Goal: Obtain resource: Download file/media

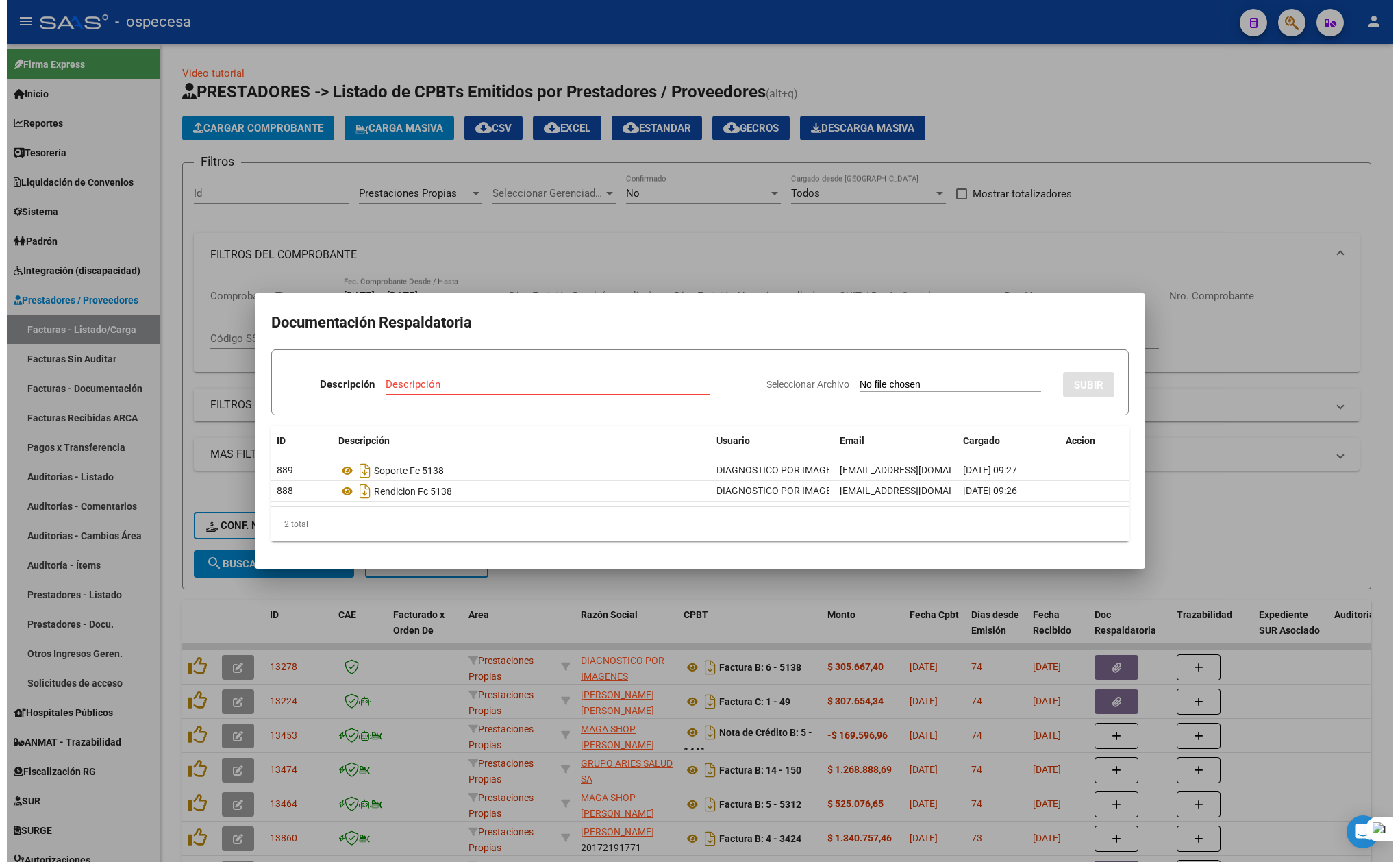
scroll to position [226, 0]
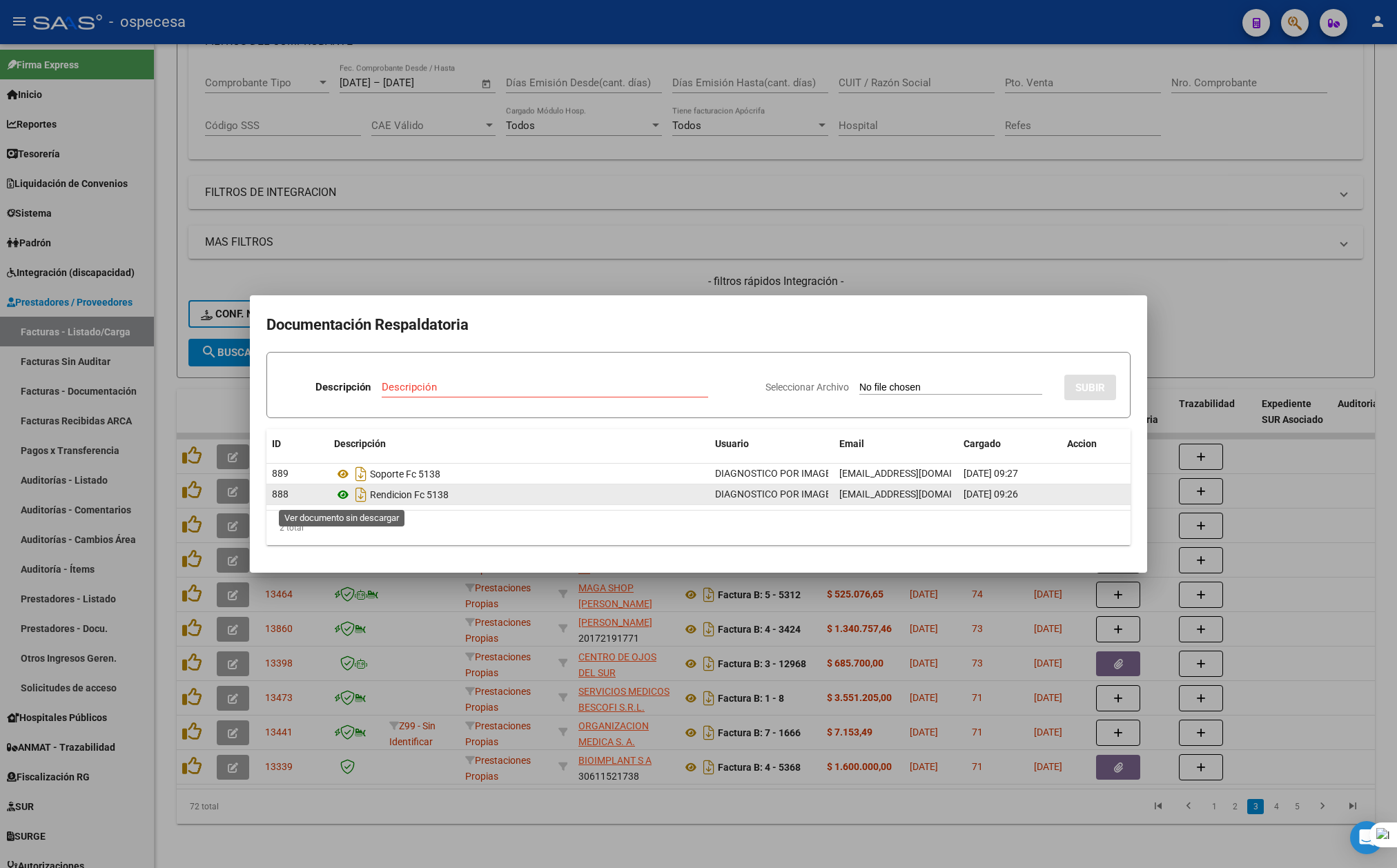
click at [338, 493] on icon at bounding box center [343, 494] width 18 height 16
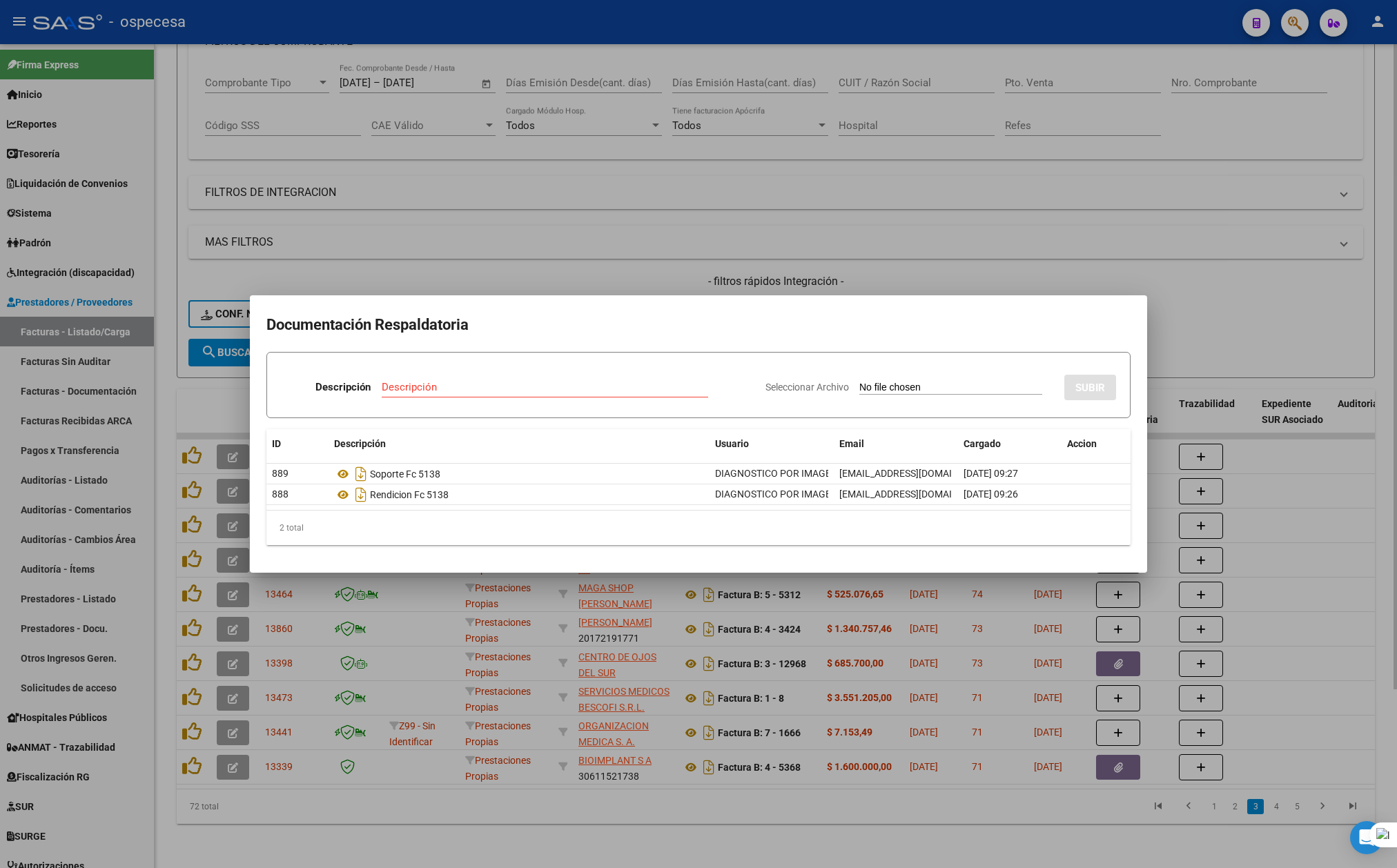
drag, startPoint x: 1255, startPoint y: 304, endPoint x: 1211, endPoint y: 310, distance: 44.4
click at [1251, 301] on div at bounding box center [698, 434] width 1397 height 868
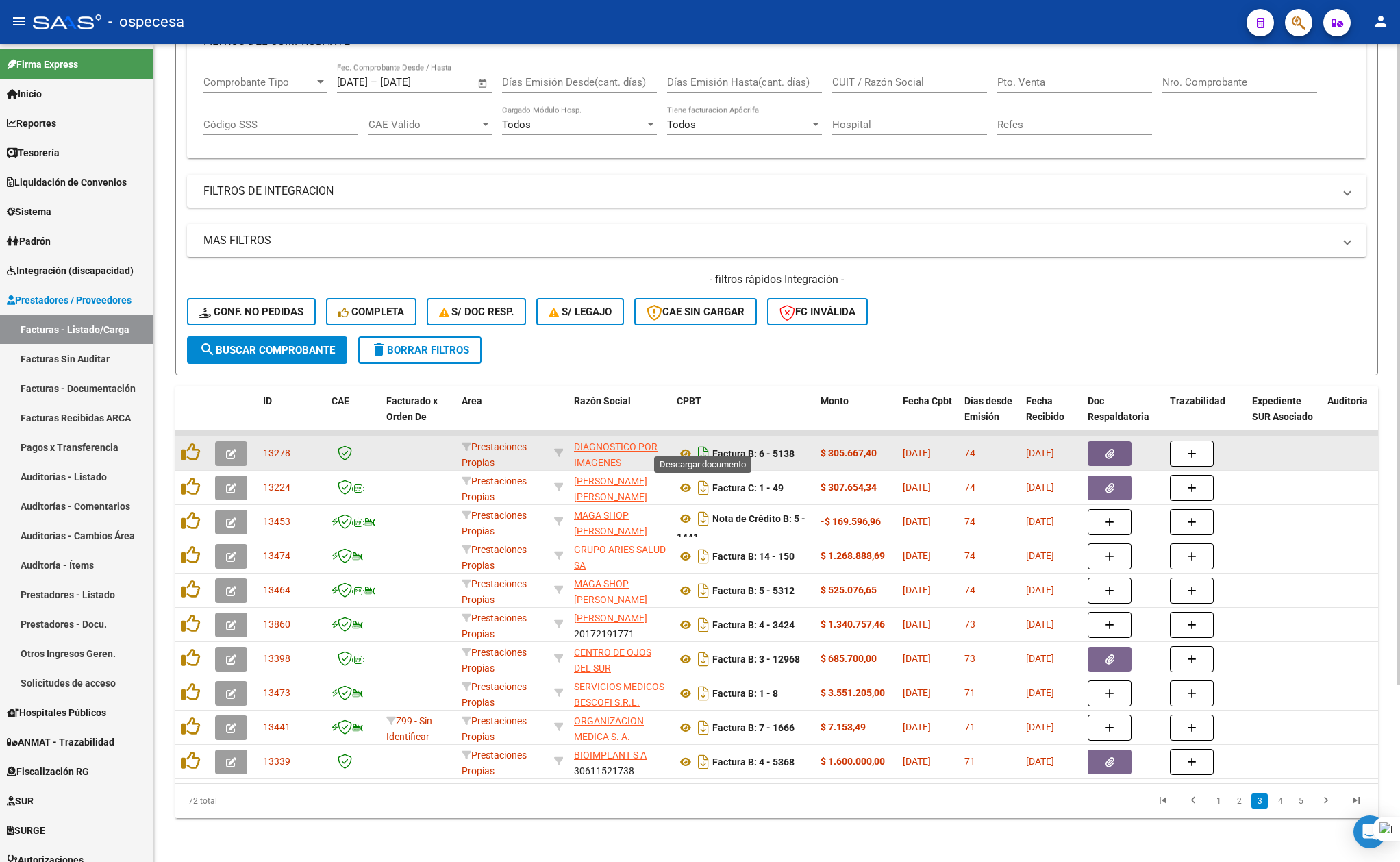
click at [702, 443] on icon "Descargar documento" at bounding box center [703, 453] width 18 height 22
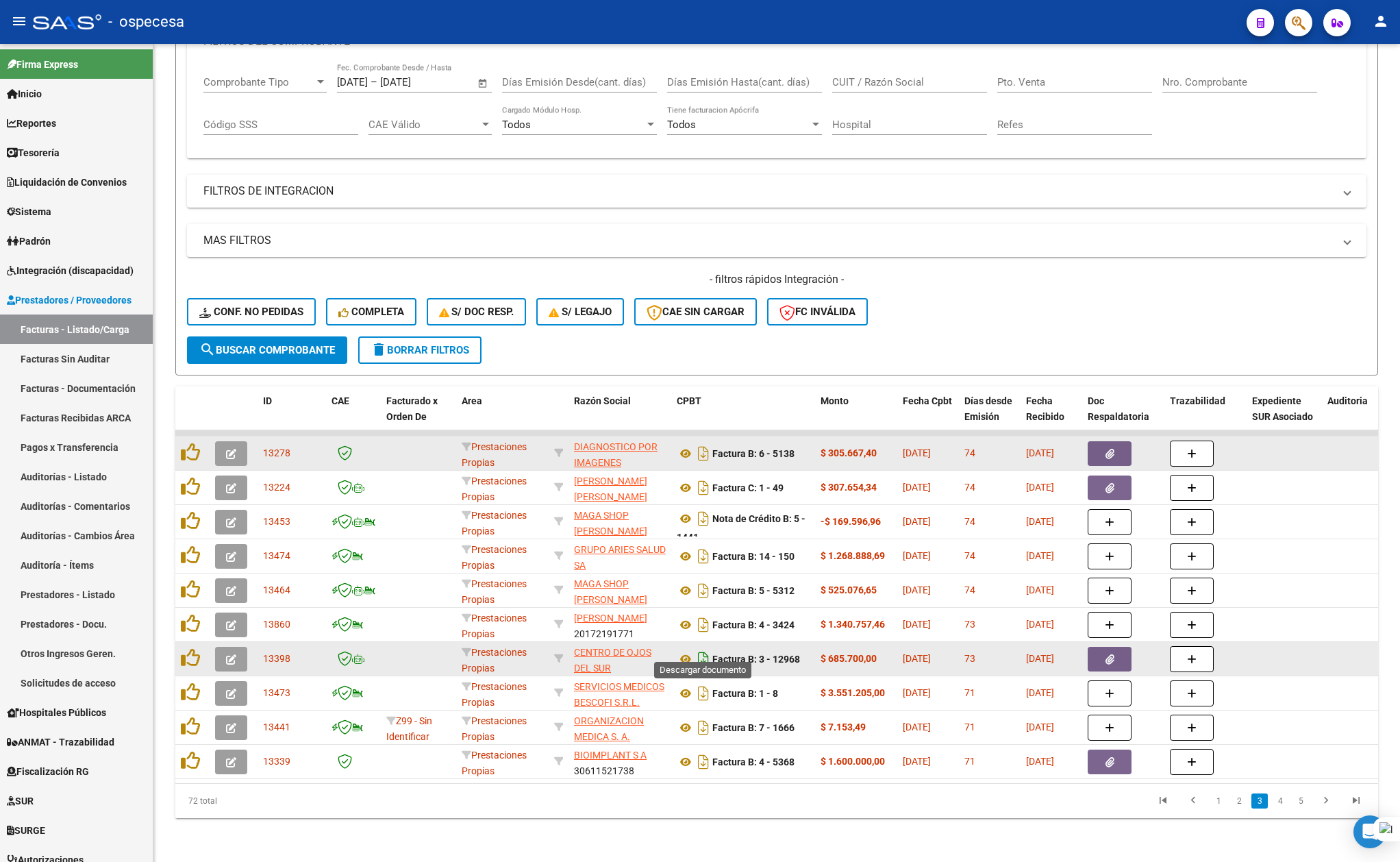
click at [696, 648] on icon "Descargar documento" at bounding box center [703, 659] width 18 height 22
click at [188, 443] on icon at bounding box center [190, 452] width 19 height 19
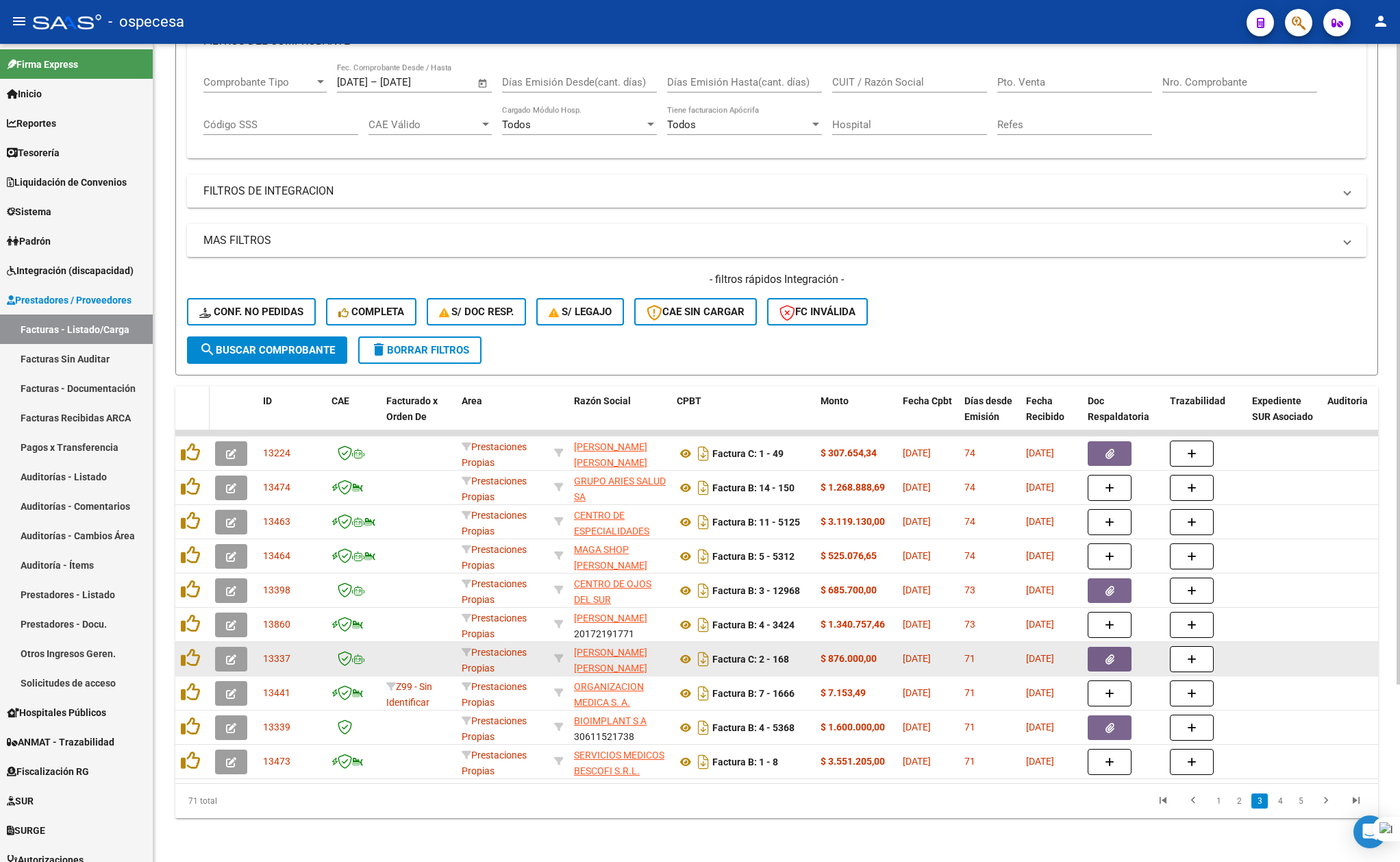
click at [202, 391] on datatable-header-cell at bounding box center [192, 417] width 34 height 60
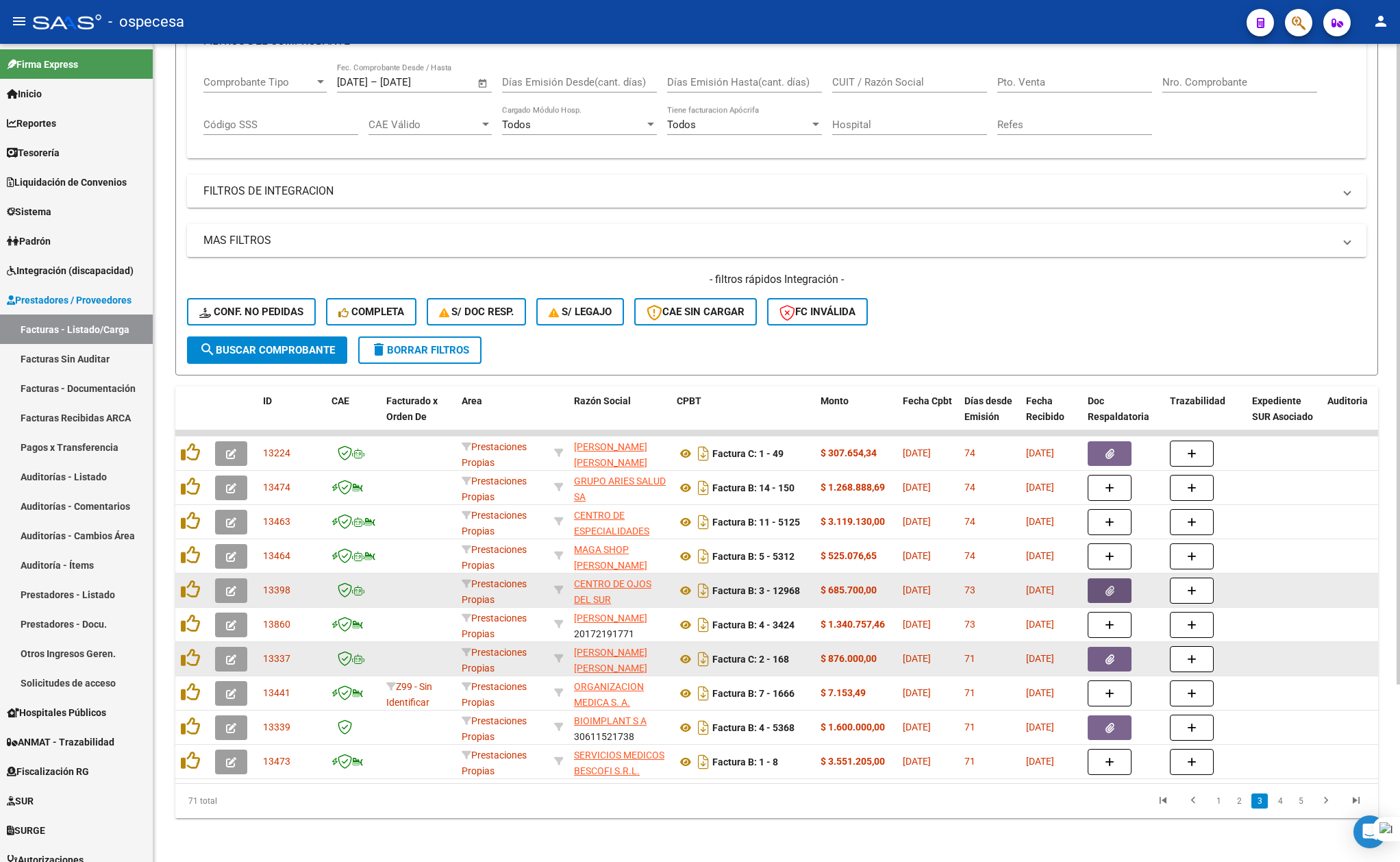
click at [1116, 578] on button "button" at bounding box center [1110, 590] width 44 height 25
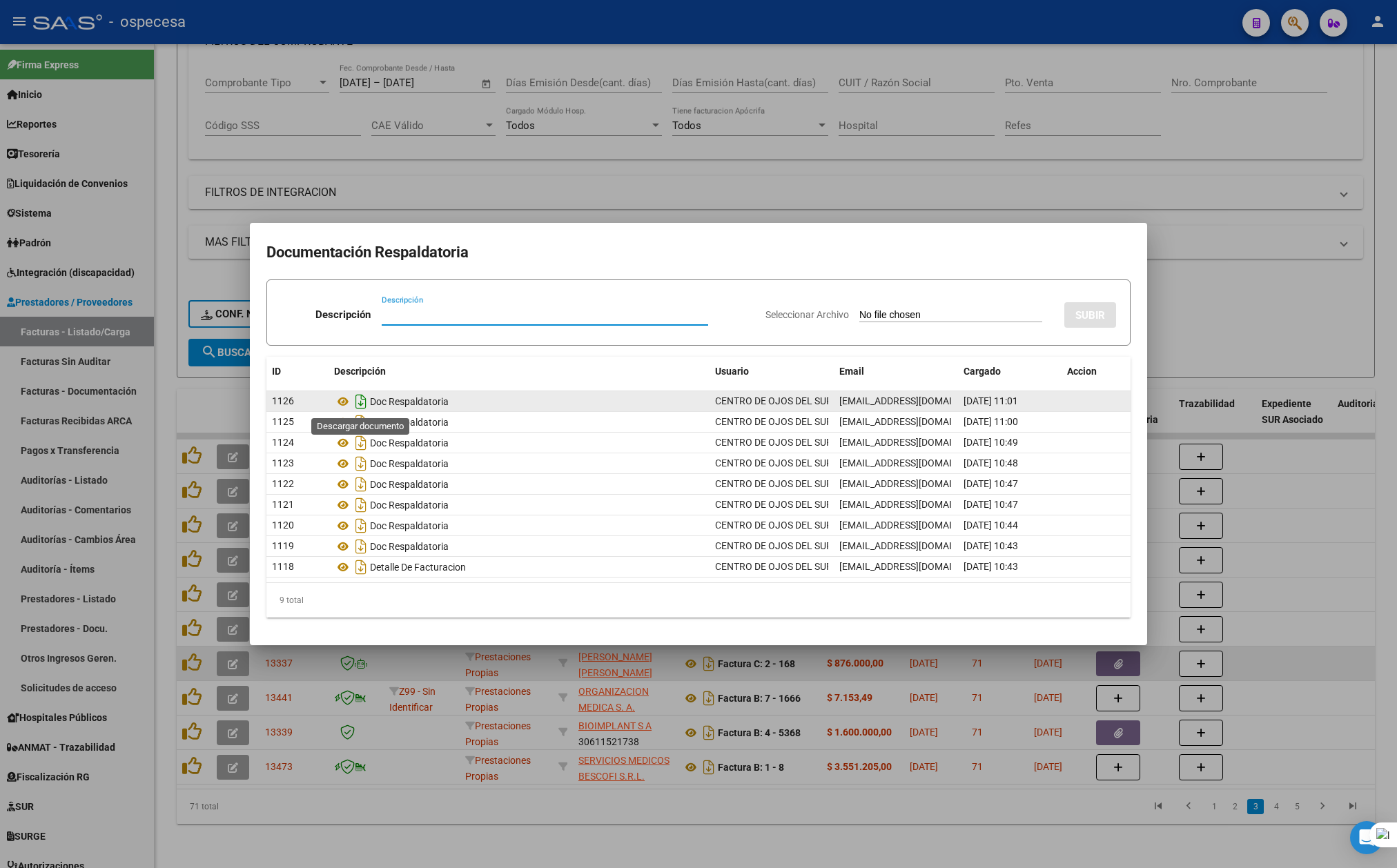
click at [362, 396] on icon "Descargar documento" at bounding box center [360, 401] width 18 height 22
click at [1232, 231] on div at bounding box center [698, 434] width 1397 height 868
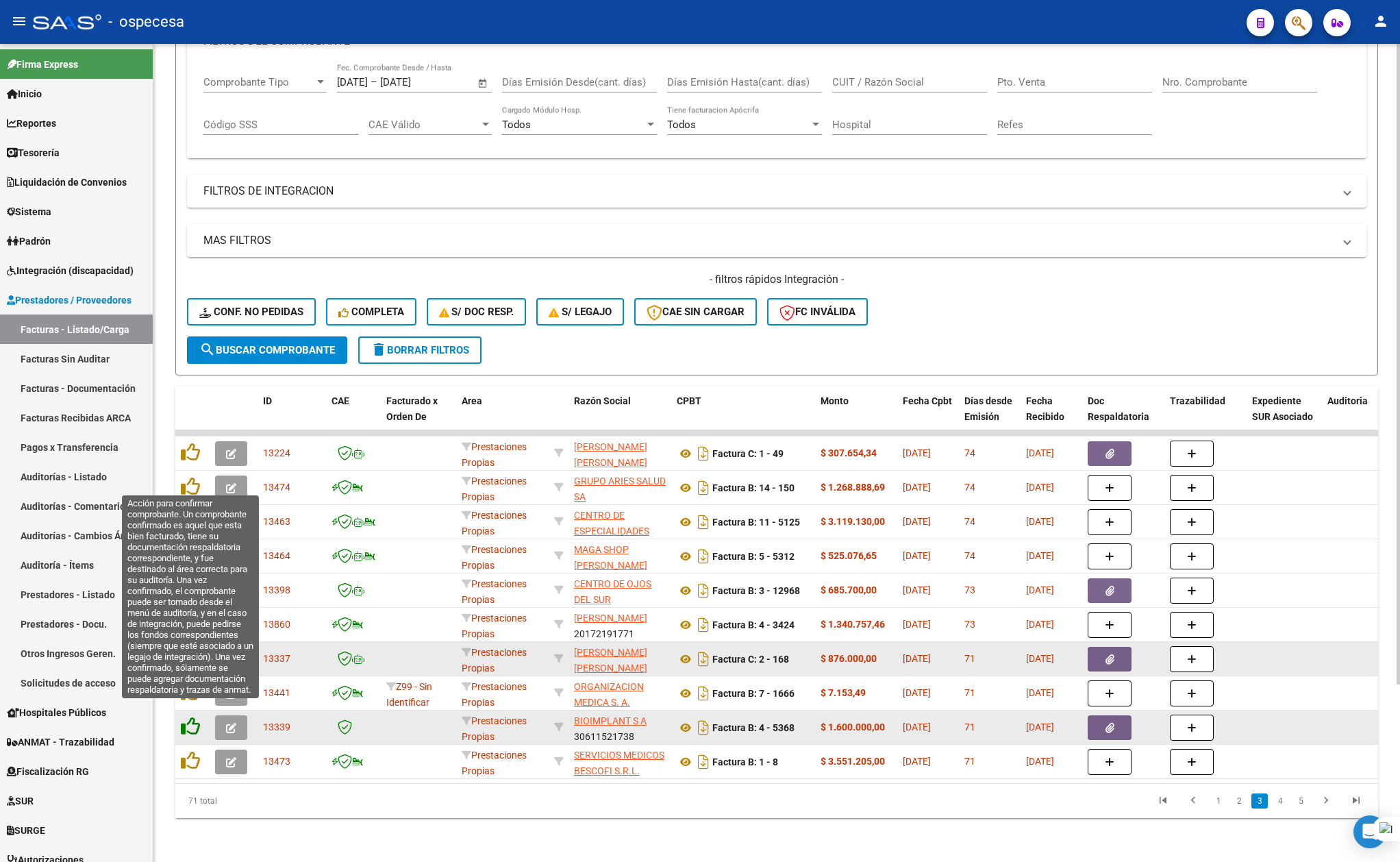
click at [188, 717] on icon at bounding box center [190, 726] width 19 height 19
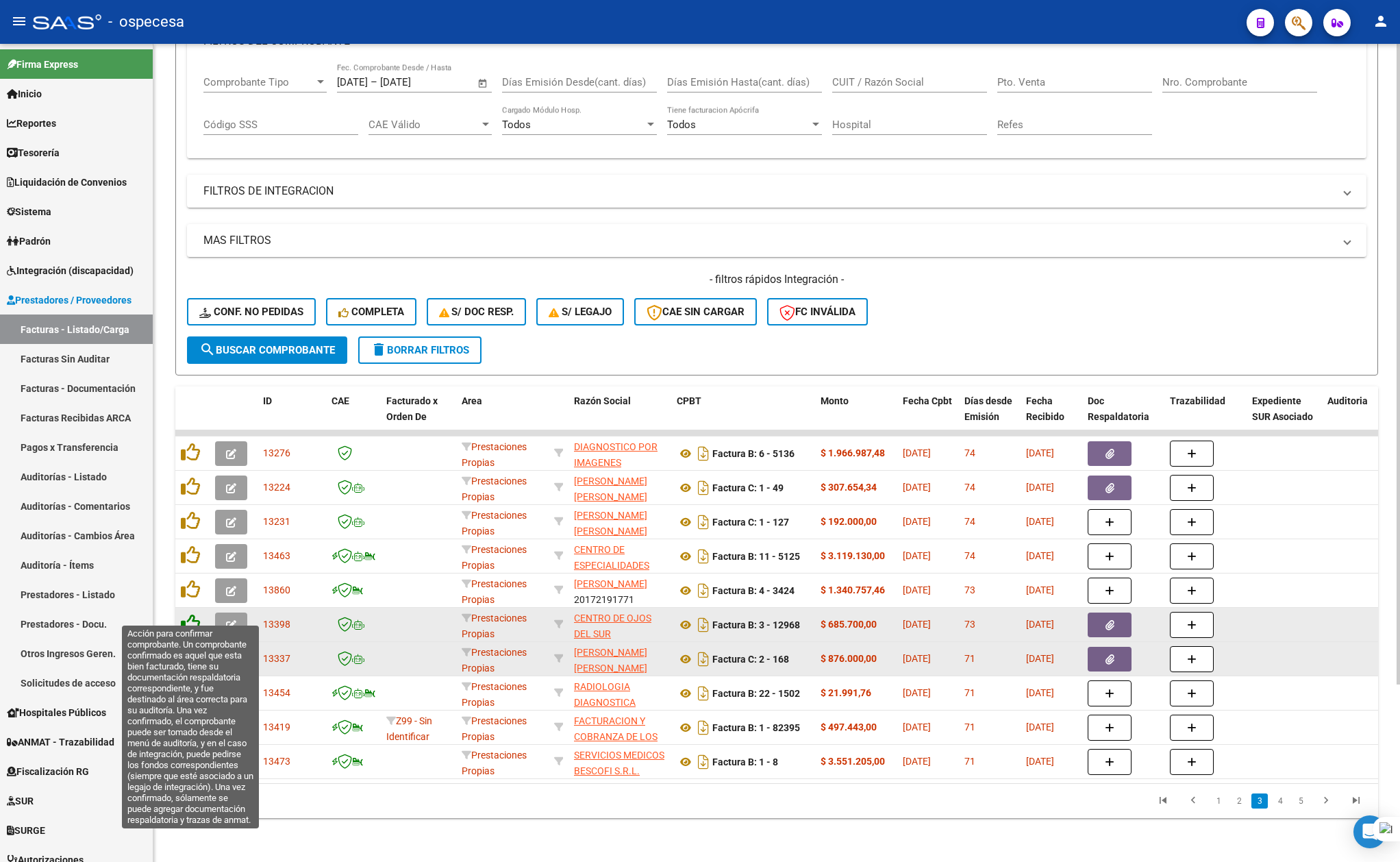
click at [195, 614] on icon at bounding box center [190, 623] width 19 height 19
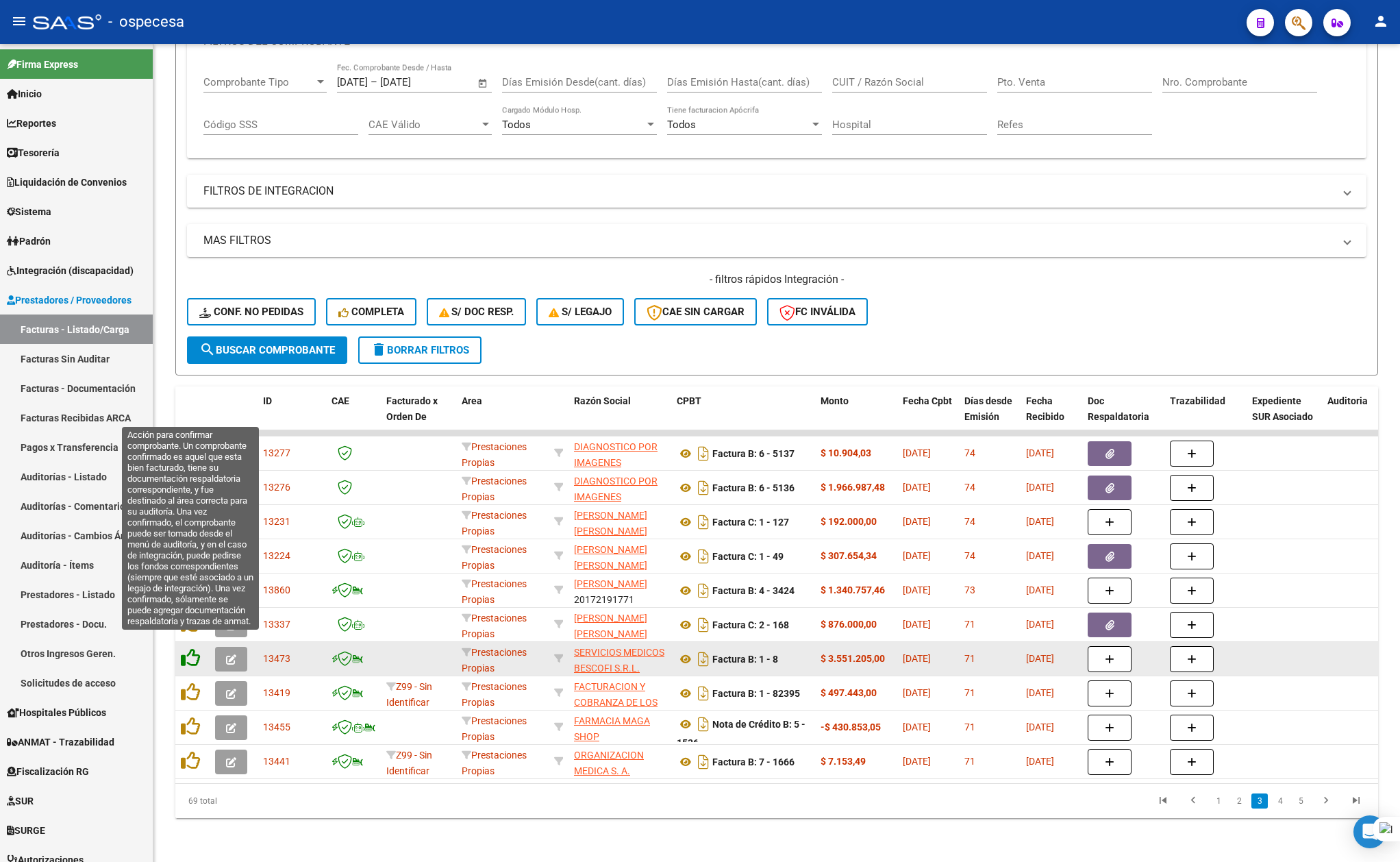
click at [186, 648] on icon at bounding box center [190, 658] width 19 height 19
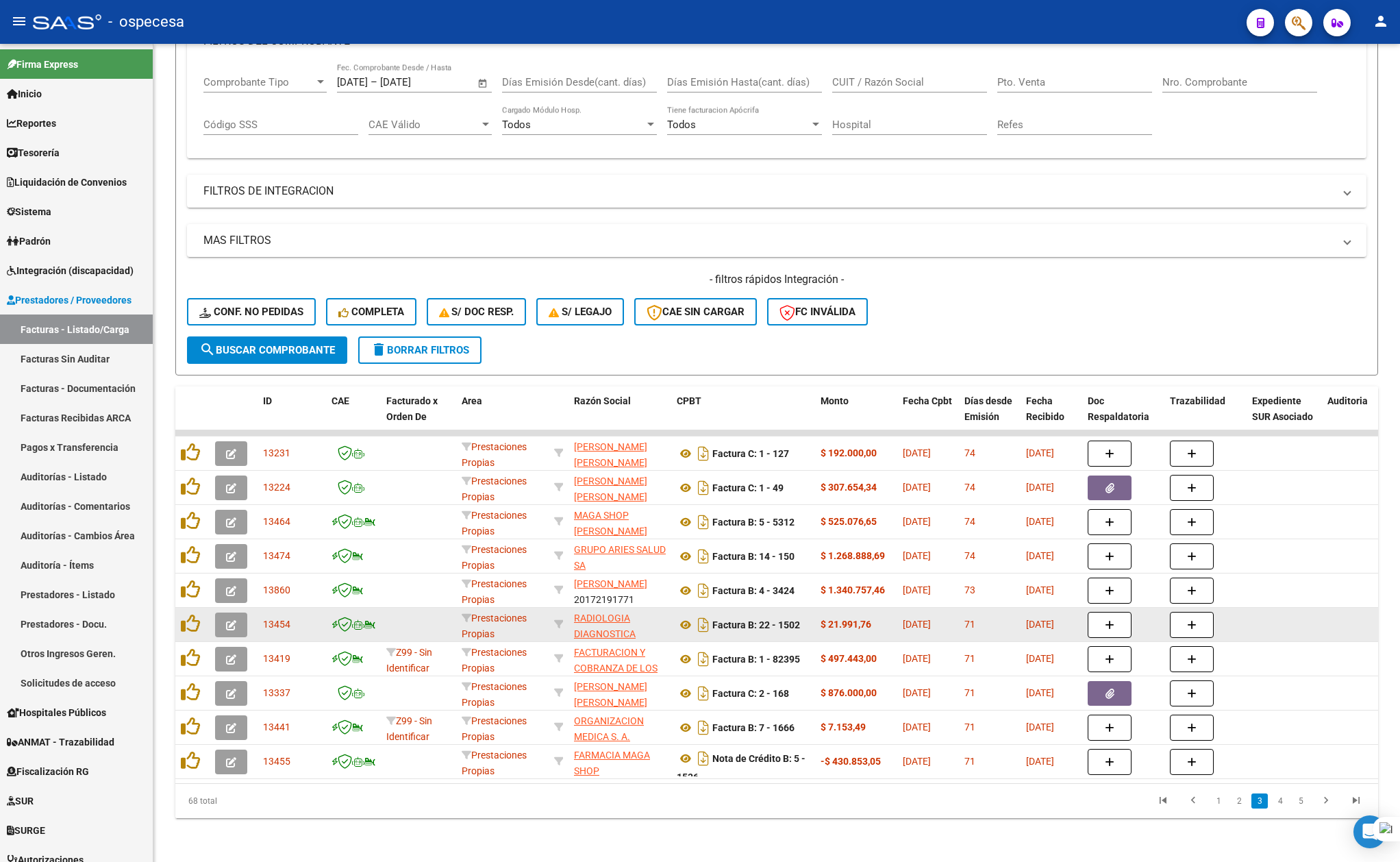
scroll to position [33, 0]
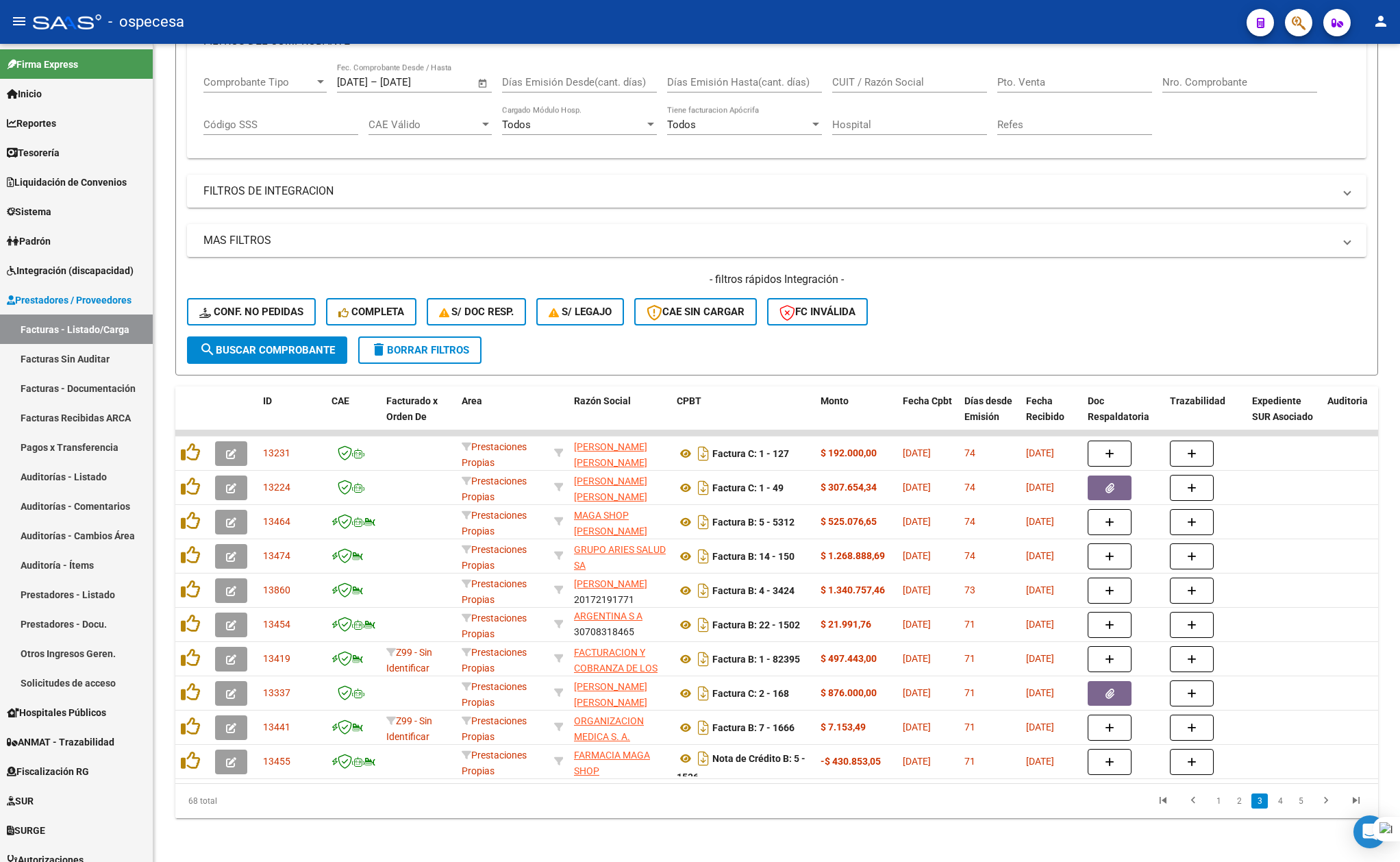
click at [858, 332] on form "Filtros Id Prestaciones Propias Area Seleccionar Gerenciador Seleccionar Gerenc…" at bounding box center [777, 162] width 1203 height 427
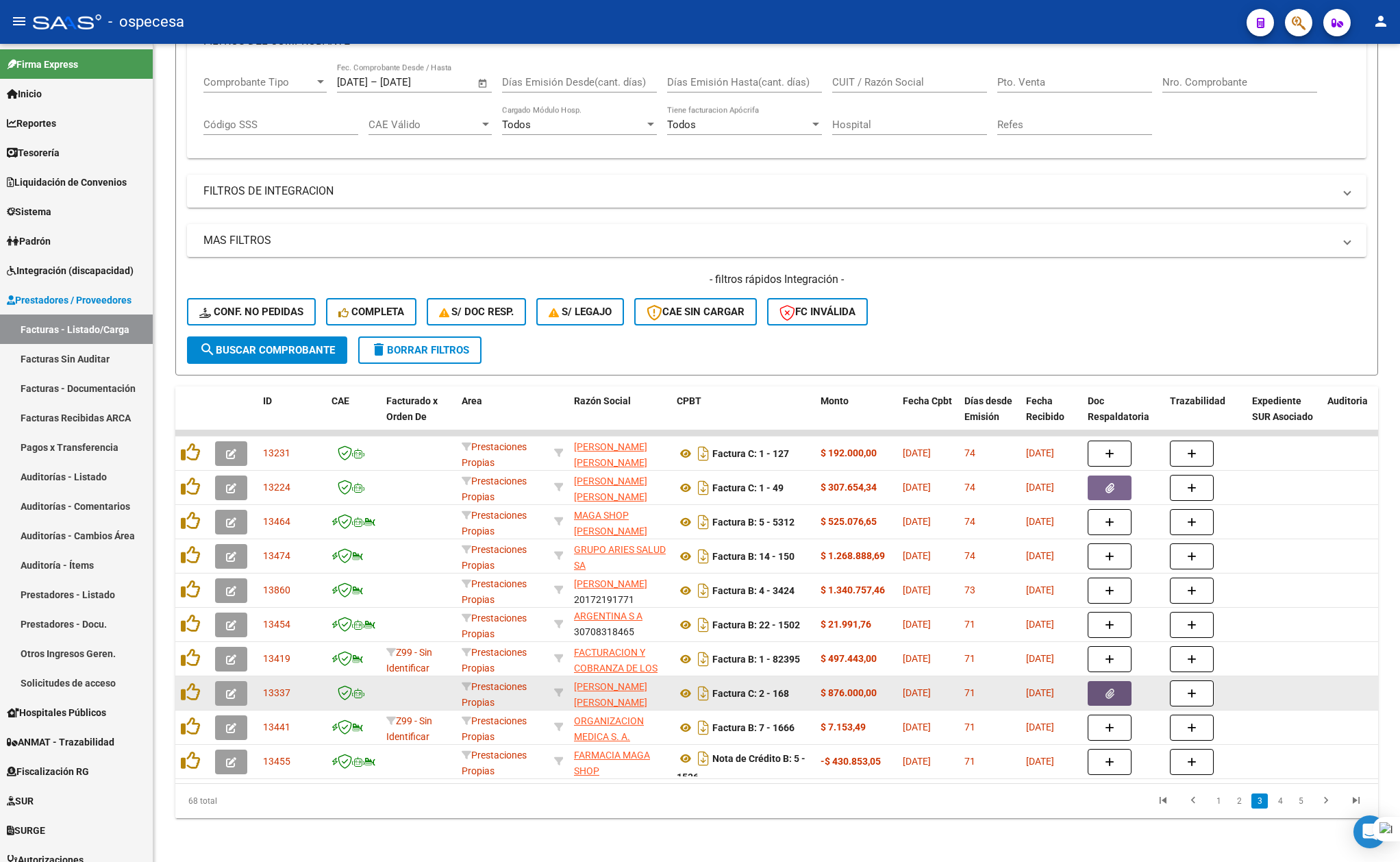
click at [1094, 681] on button "button" at bounding box center [1110, 693] width 44 height 25
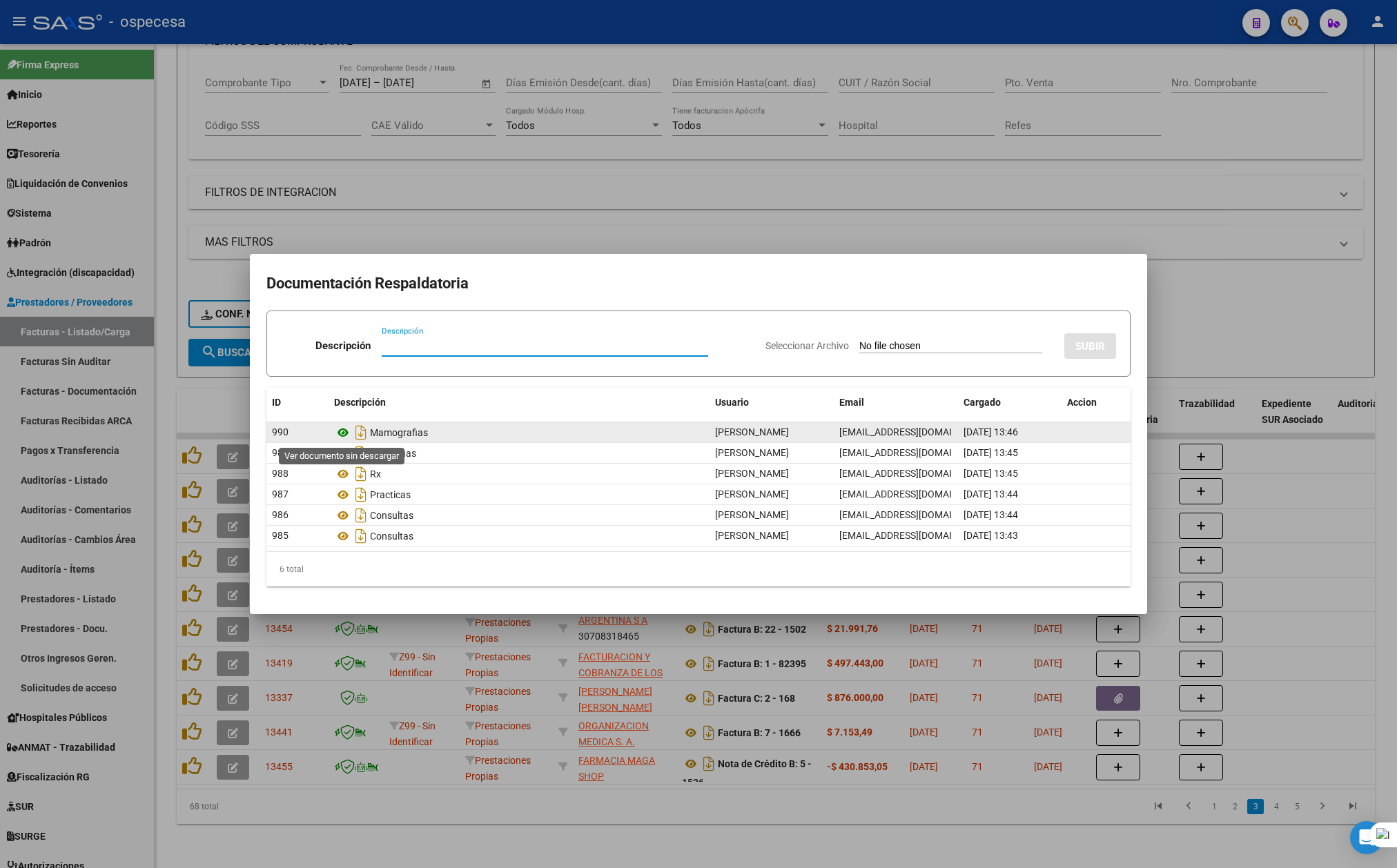
click at [342, 434] on icon at bounding box center [343, 432] width 18 height 16
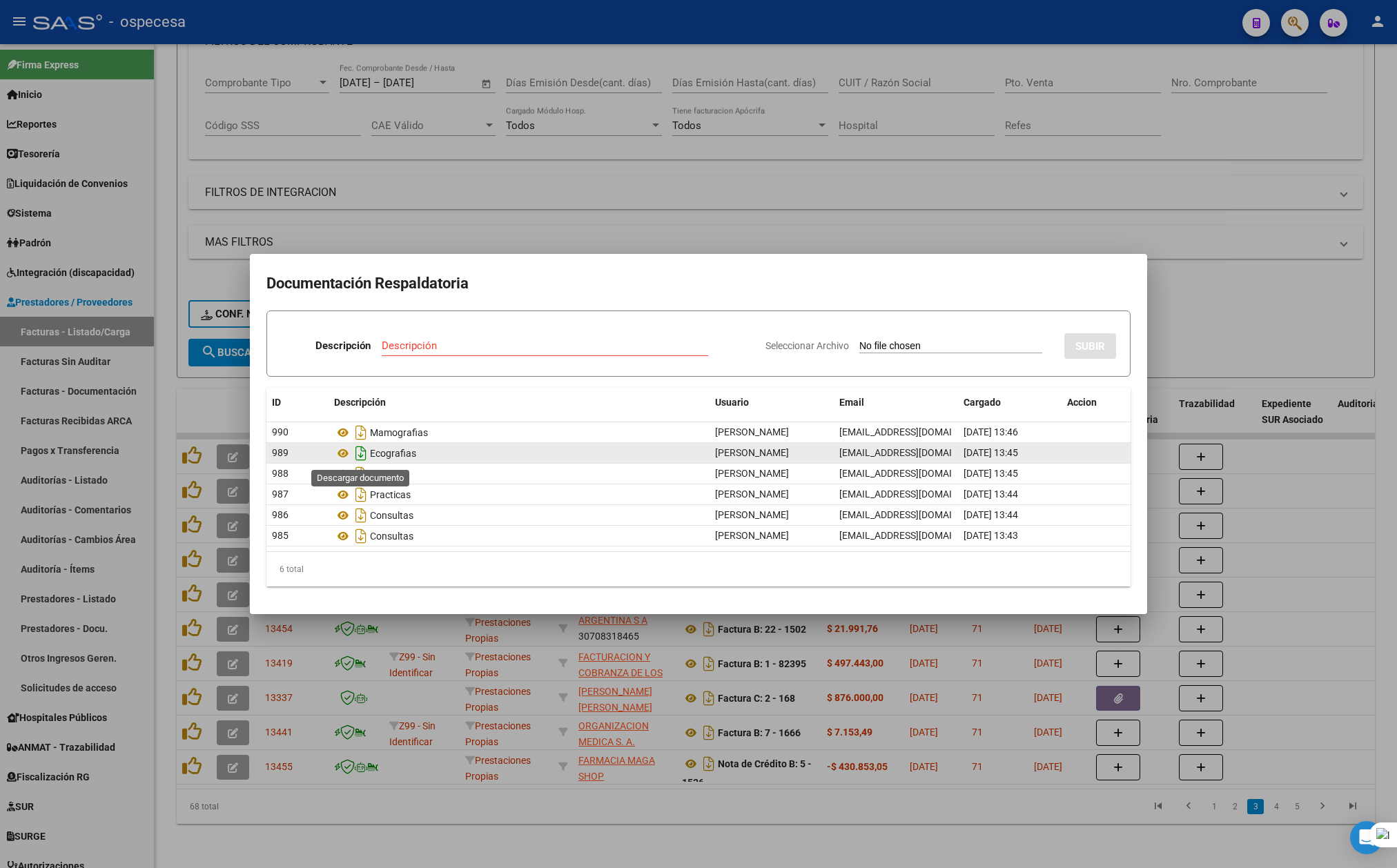
click at [360, 448] on icon "Descargar documento" at bounding box center [360, 453] width 18 height 22
click at [1237, 290] on div at bounding box center [698, 434] width 1397 height 868
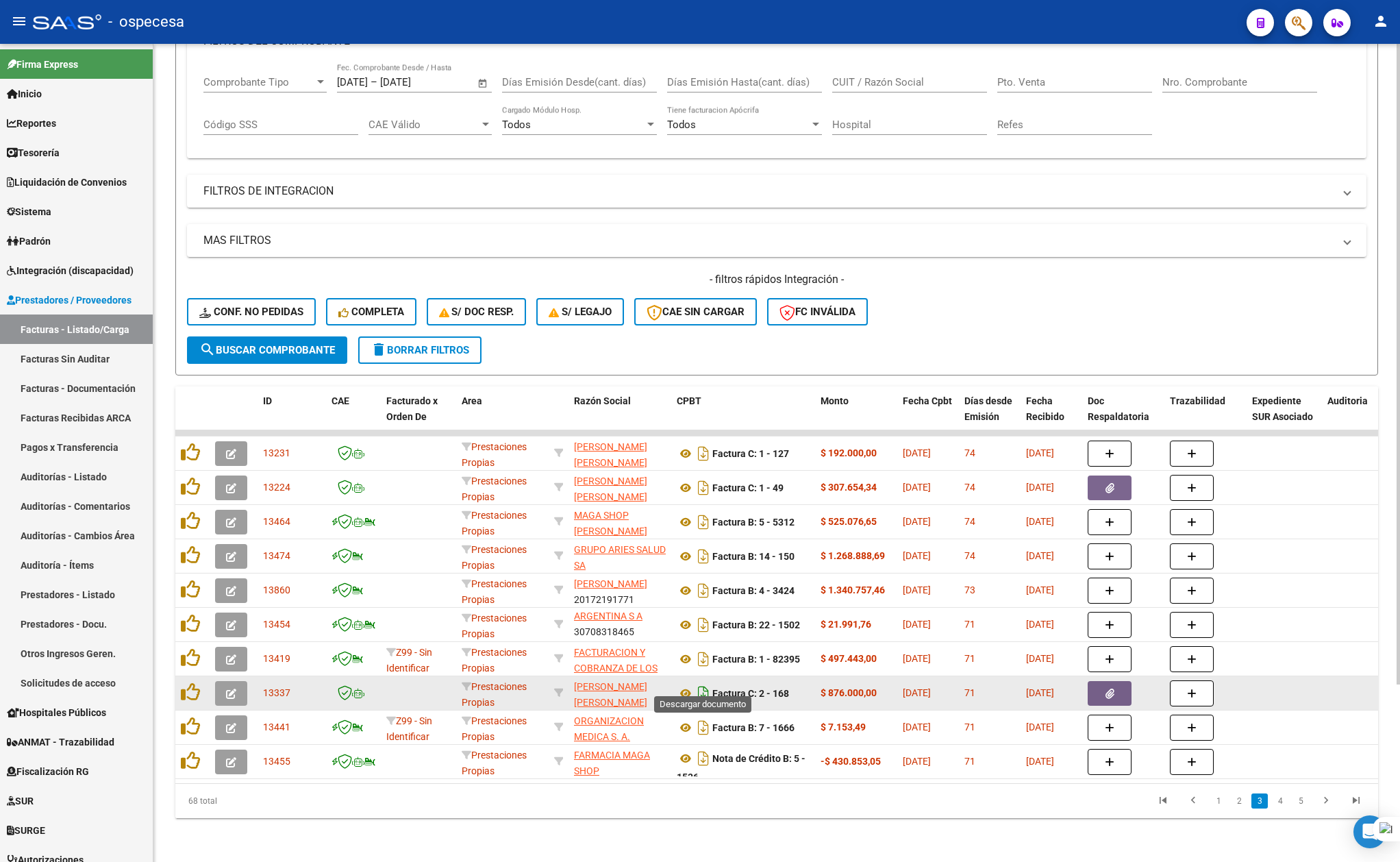
click at [704, 683] on icon "Descargar documento" at bounding box center [703, 693] width 18 height 22
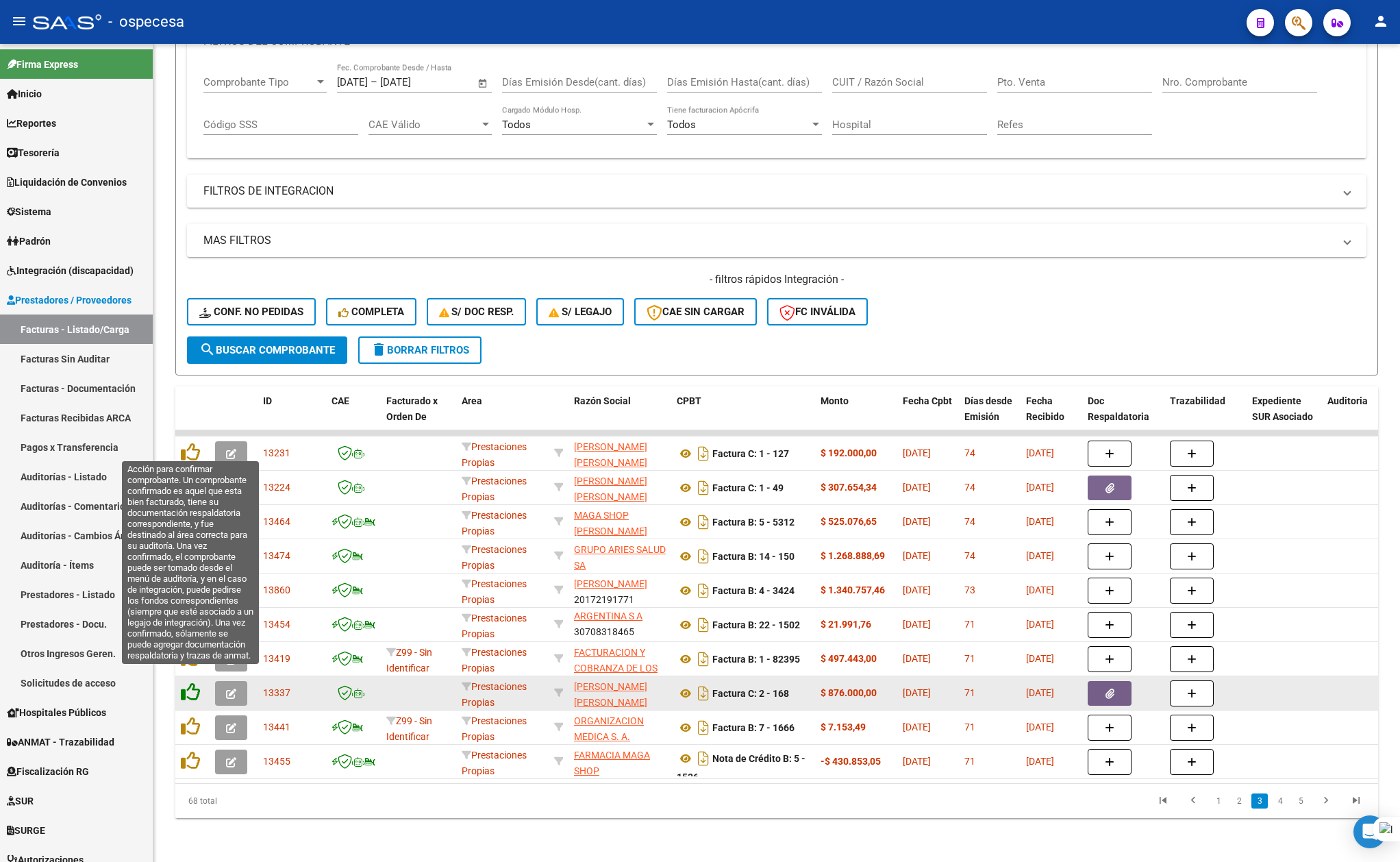
click at [196, 683] on icon at bounding box center [190, 692] width 19 height 19
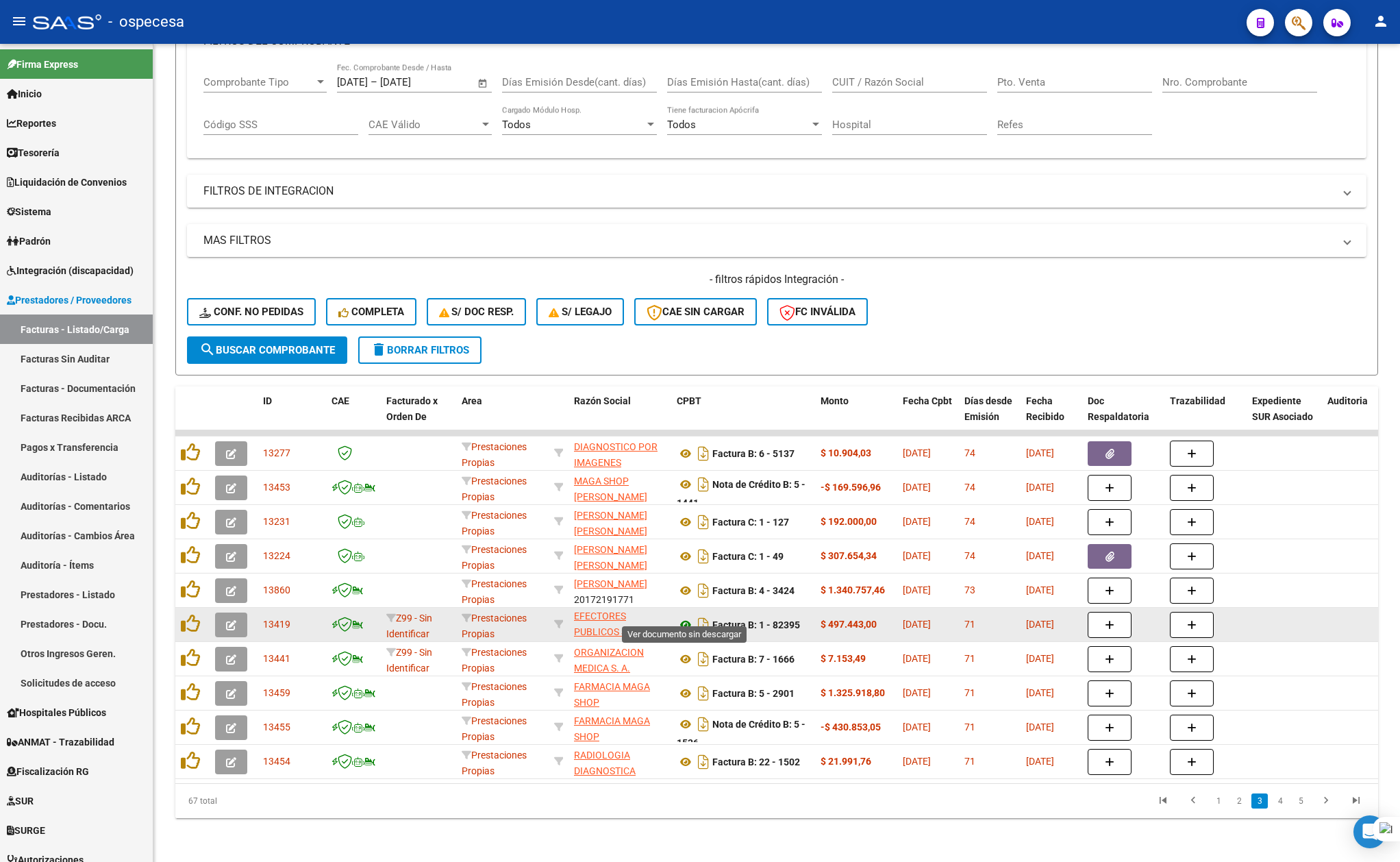
click at [687, 617] on icon at bounding box center [685, 625] width 18 height 16
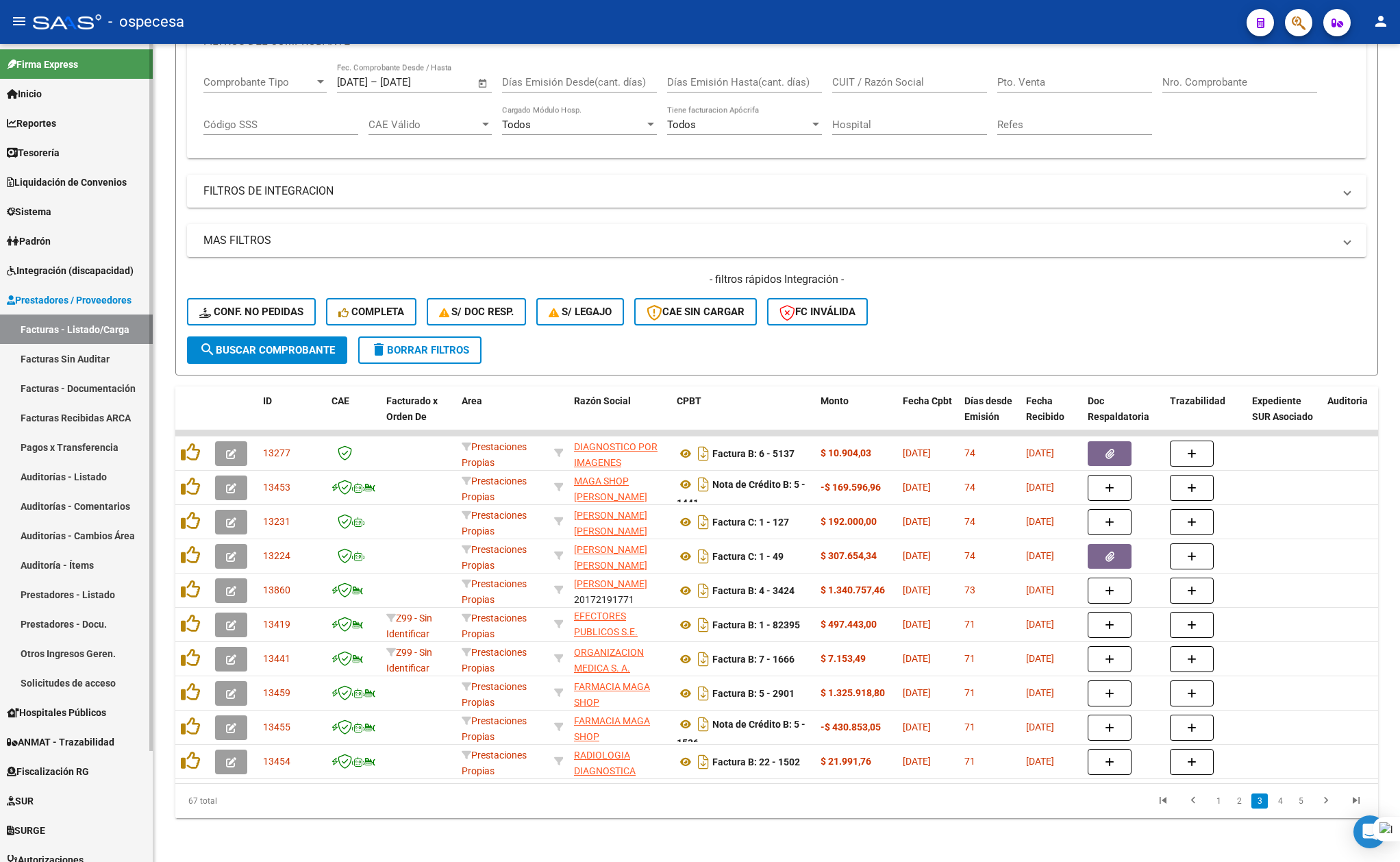
click at [64, 345] on link "Facturas Sin Auditar" at bounding box center [76, 359] width 153 height 29
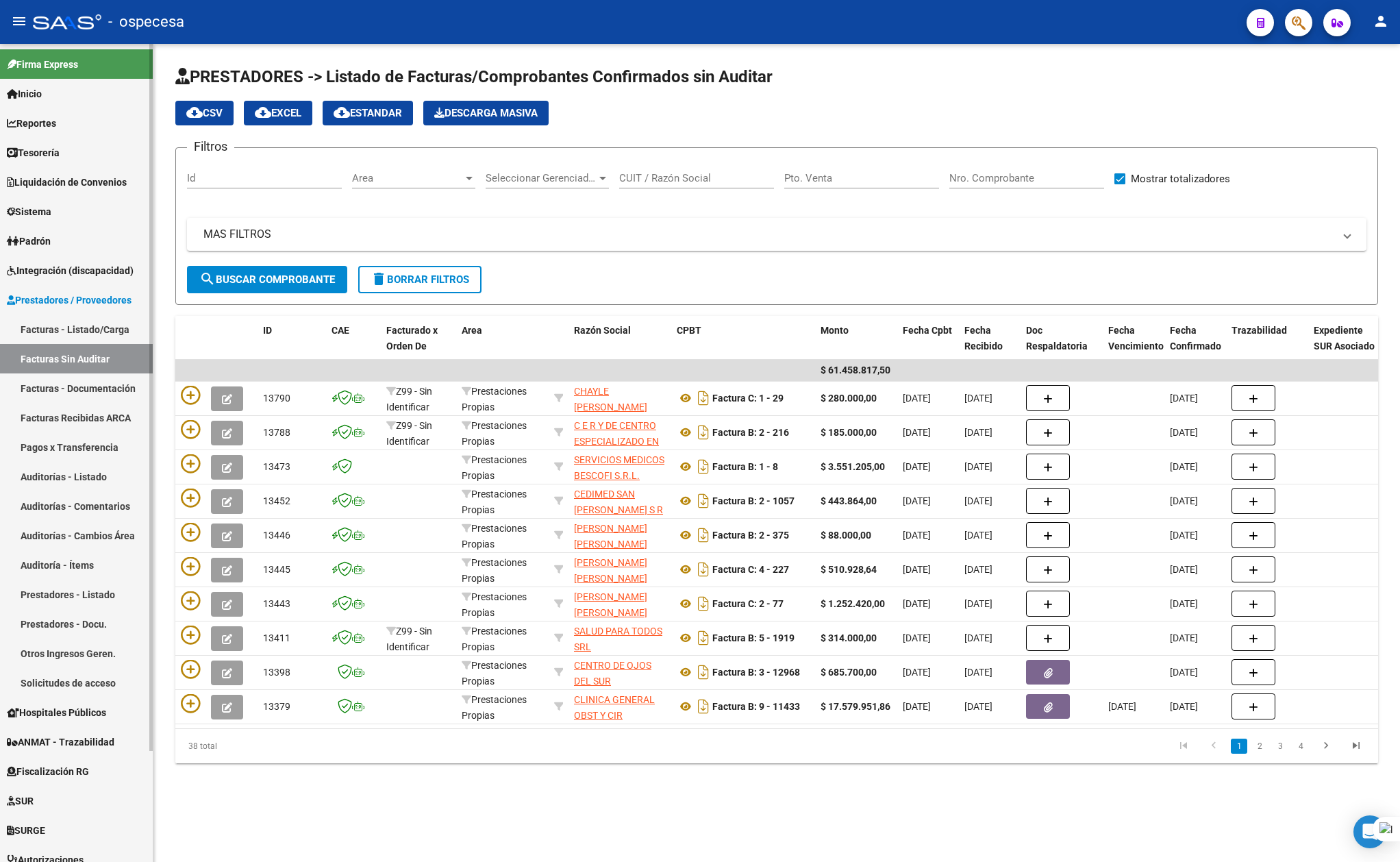
click at [73, 326] on link "Facturas - Listado/Carga" at bounding box center [76, 329] width 153 height 29
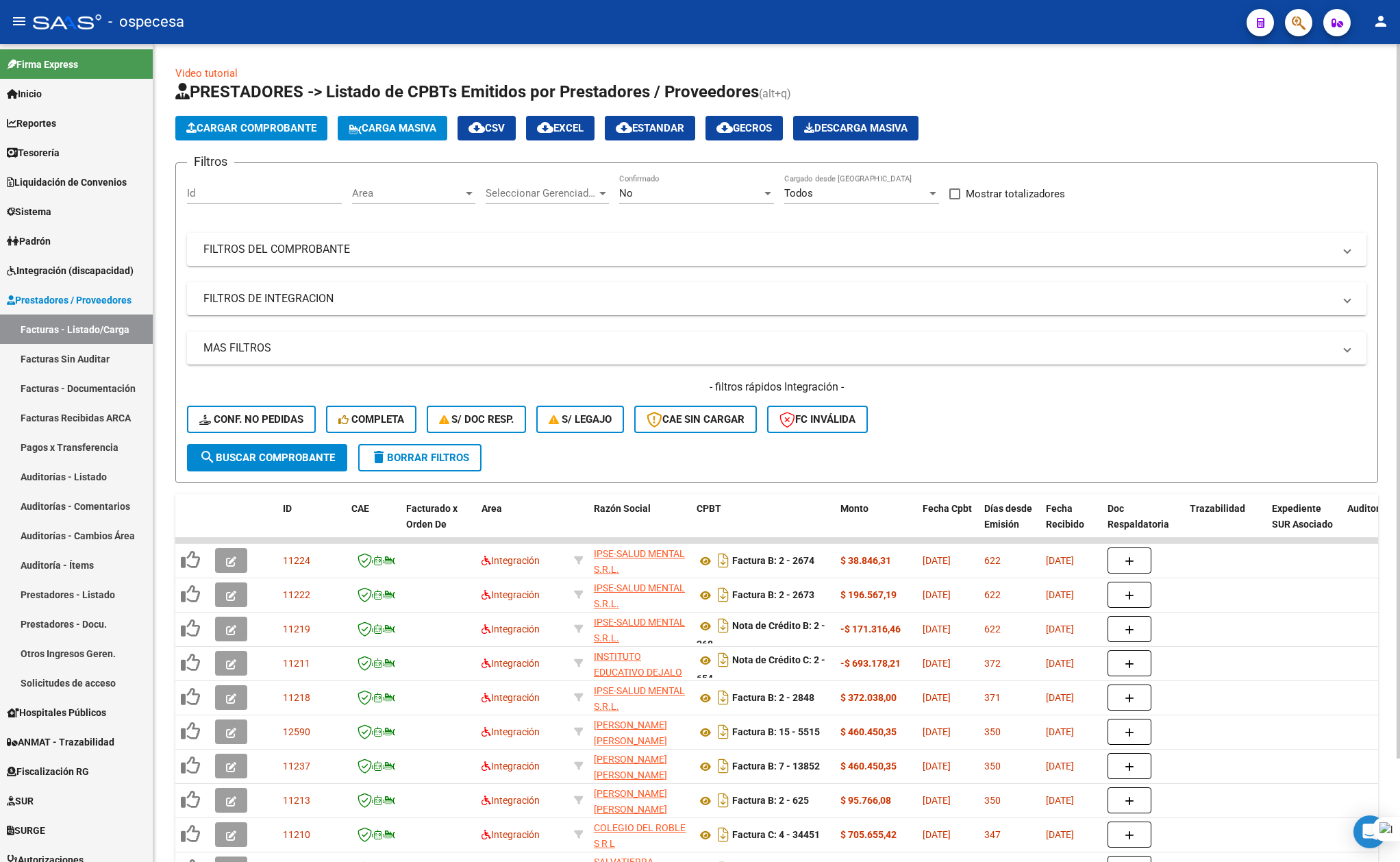
click at [510, 193] on span "Seleccionar Gerenciador" at bounding box center [541, 193] width 111 height 13
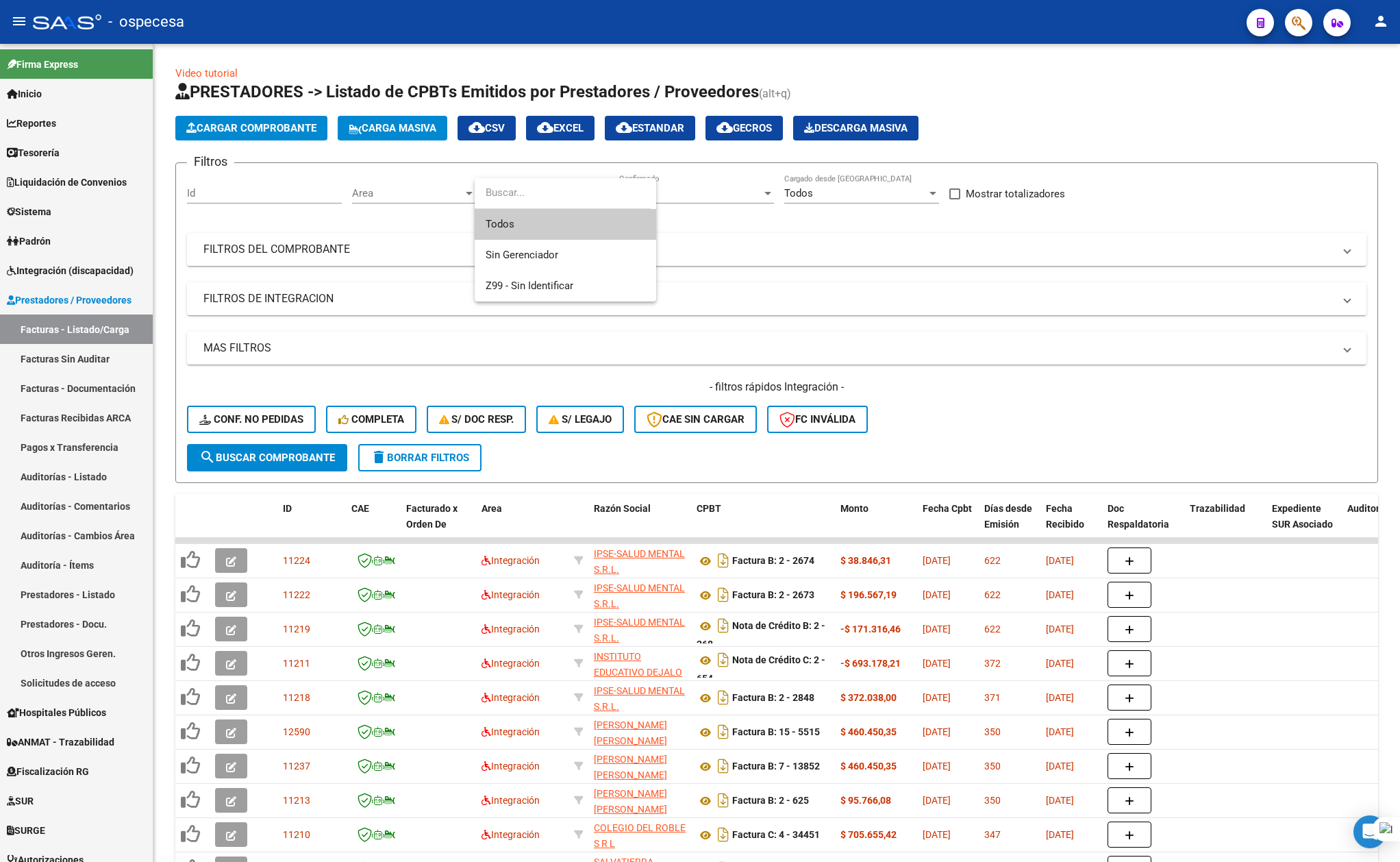
click at [416, 195] on div at bounding box center [700, 431] width 1400 height 862
click at [416, 195] on span "Area" at bounding box center [407, 193] width 111 height 13
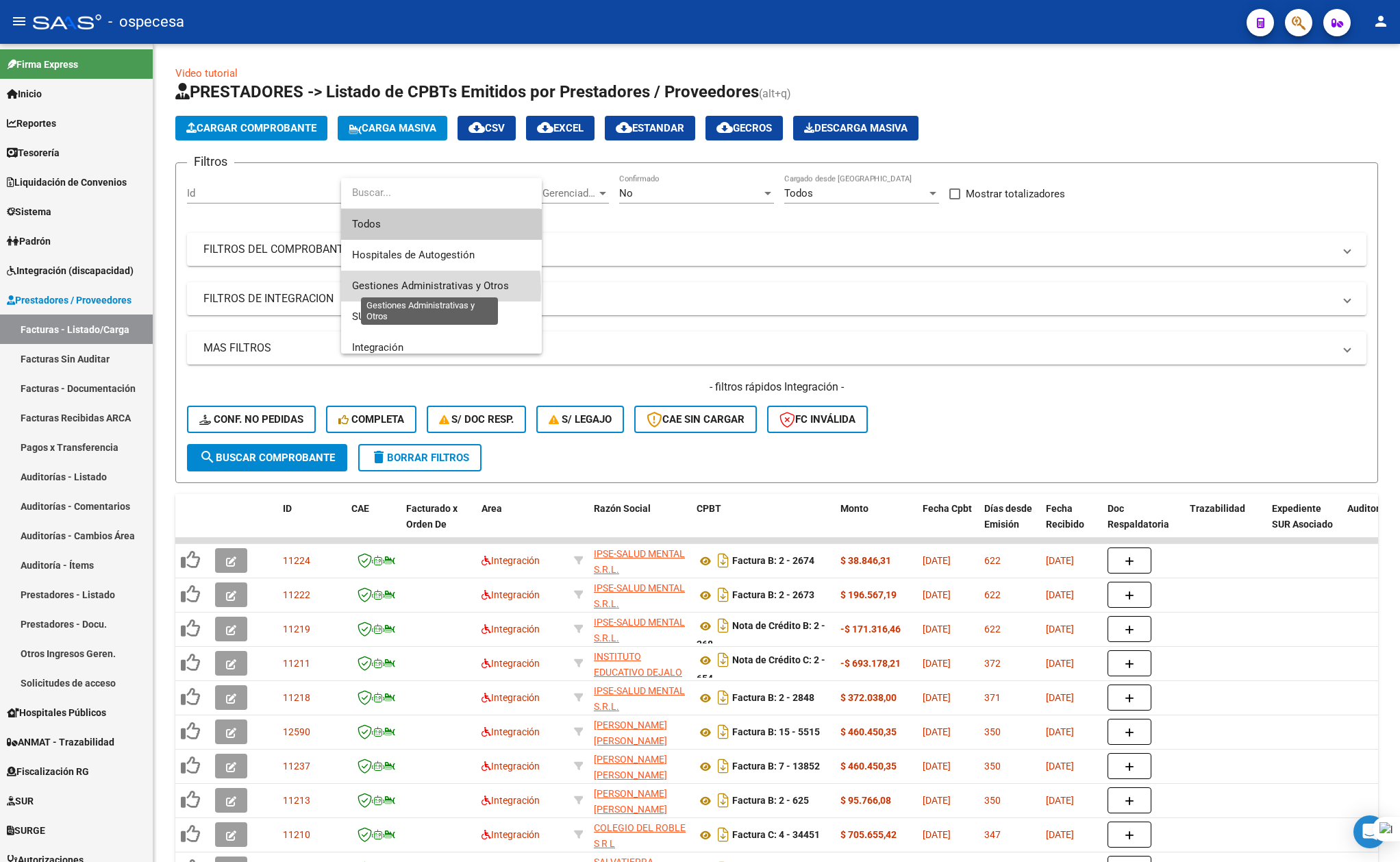
click at [416, 289] on span "Gestiones Administrativas y Otros" at bounding box center [430, 286] width 157 height 13
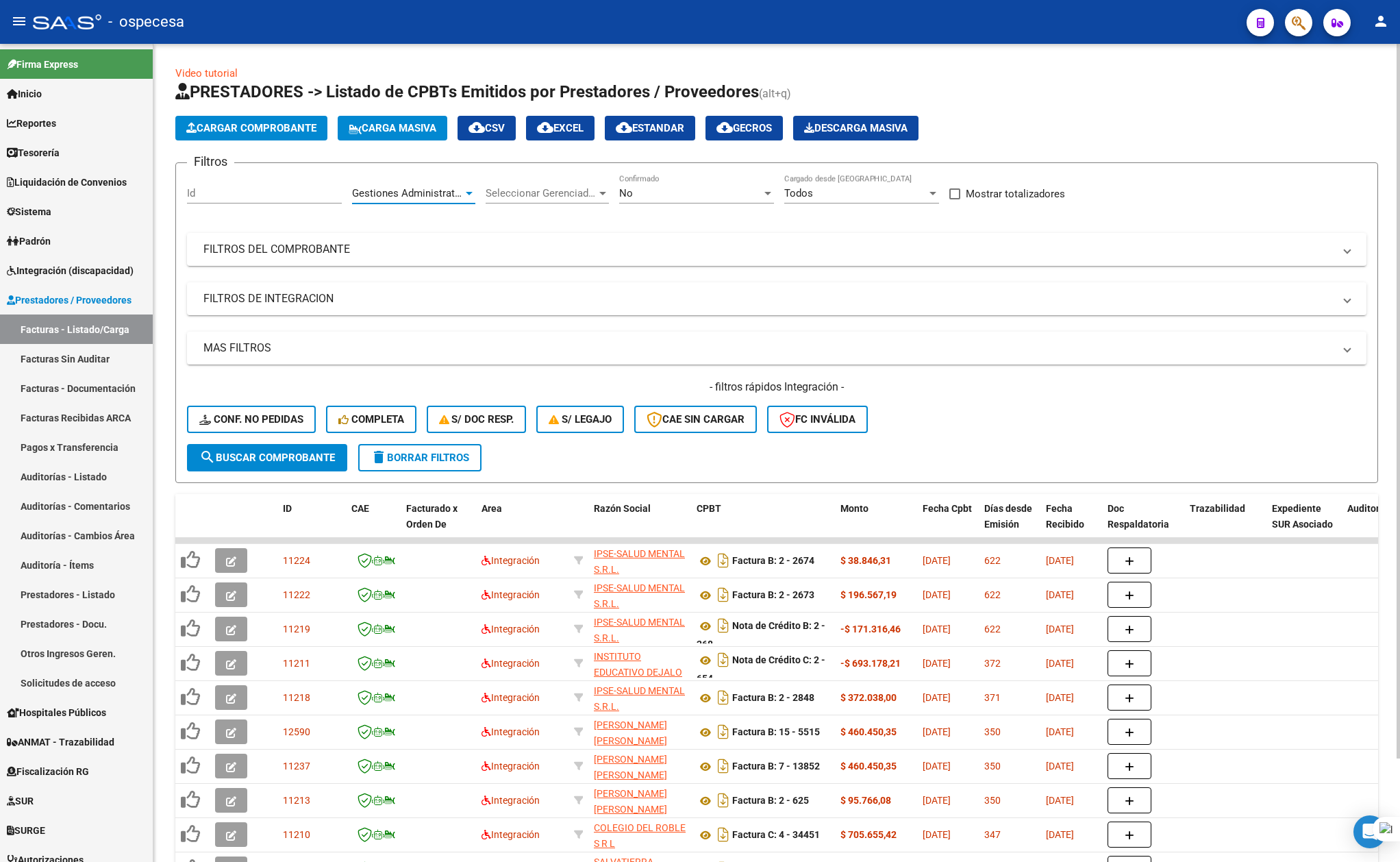
click at [409, 202] on div "Gestiones Administrativas y Otros Area" at bounding box center [414, 189] width 123 height 29
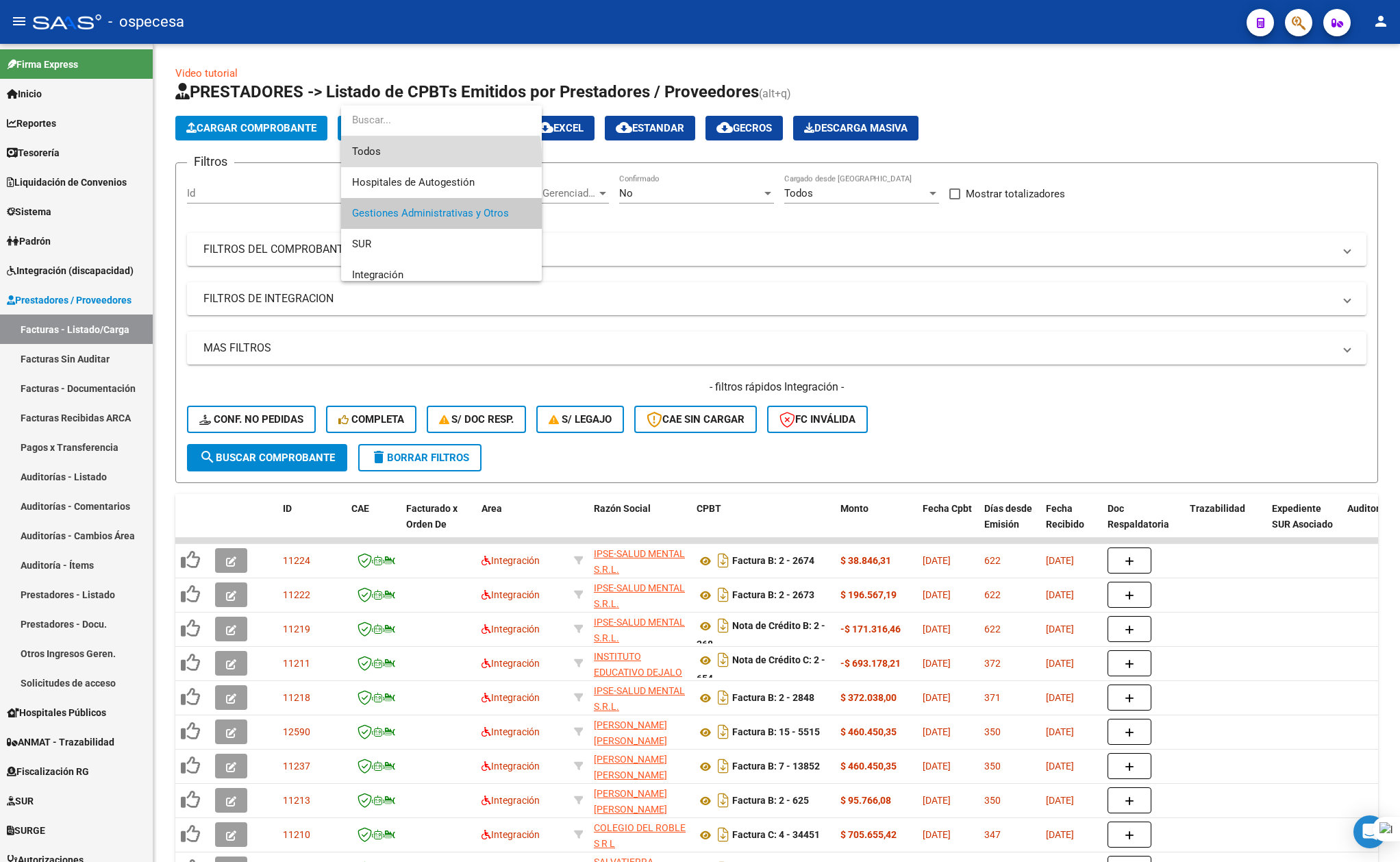
click at [405, 158] on span "Todos" at bounding box center [441, 152] width 178 height 31
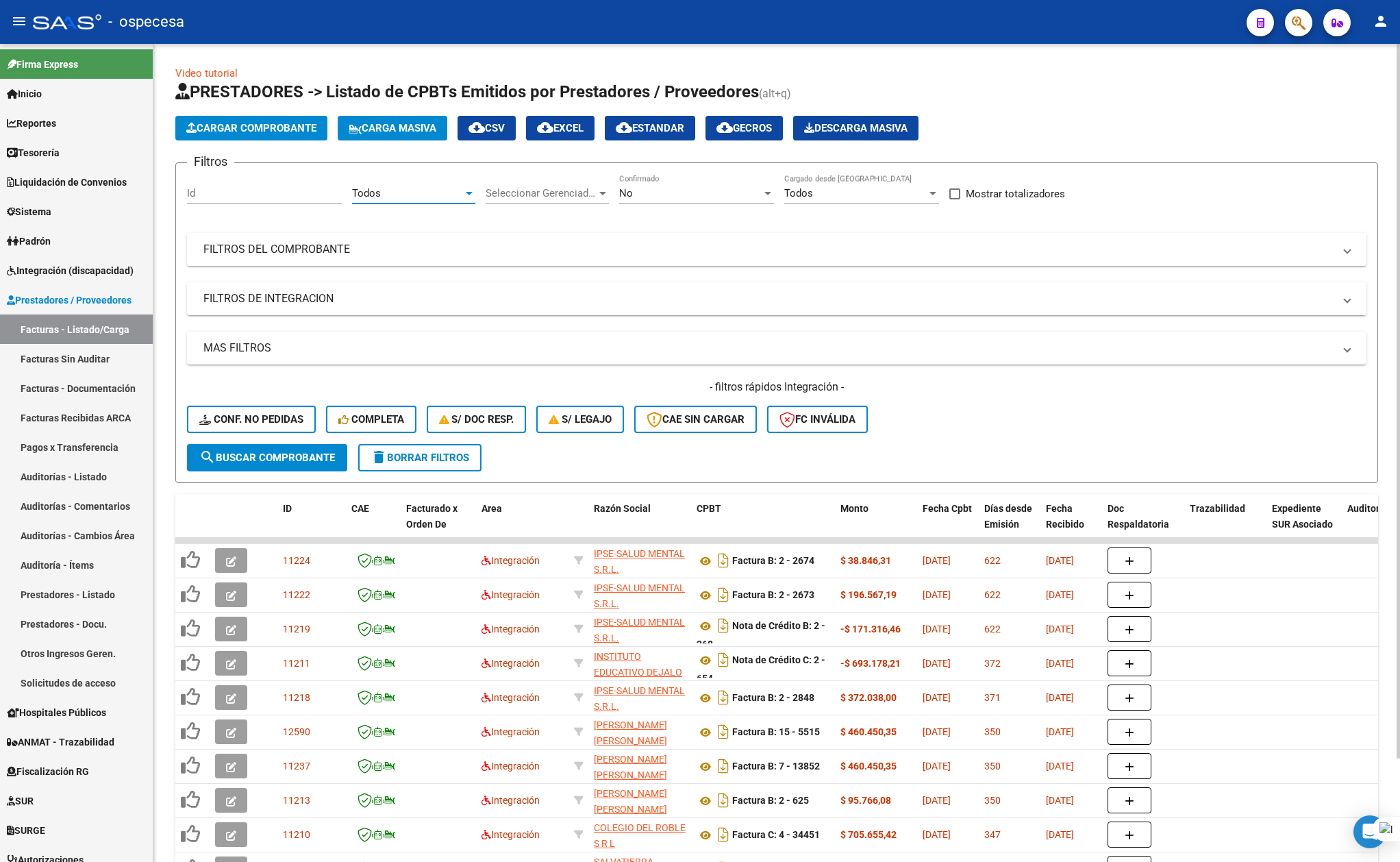
click at [249, 249] on mat-panel-title "FILTROS DEL COMPROBANTE" at bounding box center [769, 249] width 1130 height 15
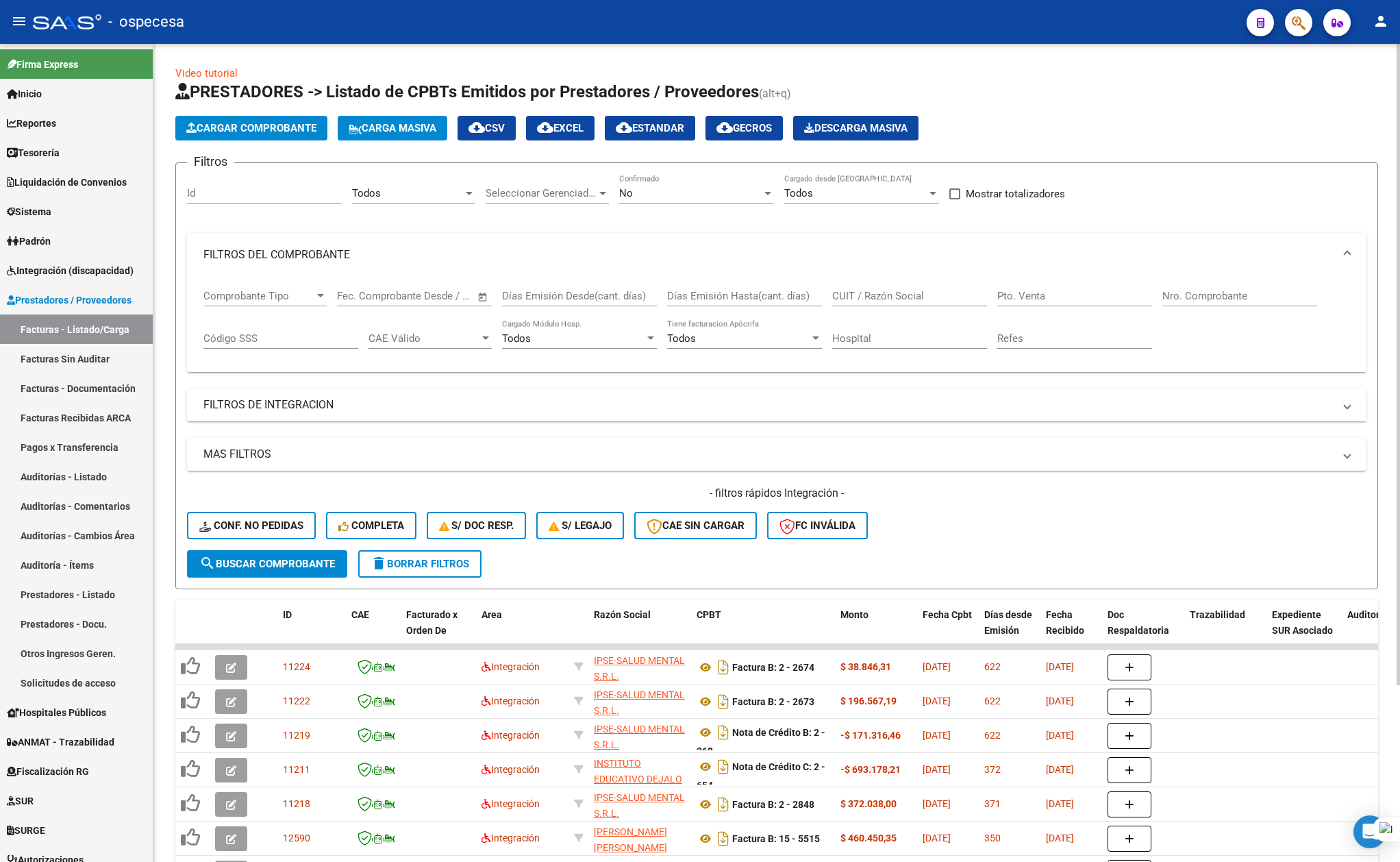
click at [867, 296] on input "CUIT / Razón Social" at bounding box center [909, 296] width 155 height 13
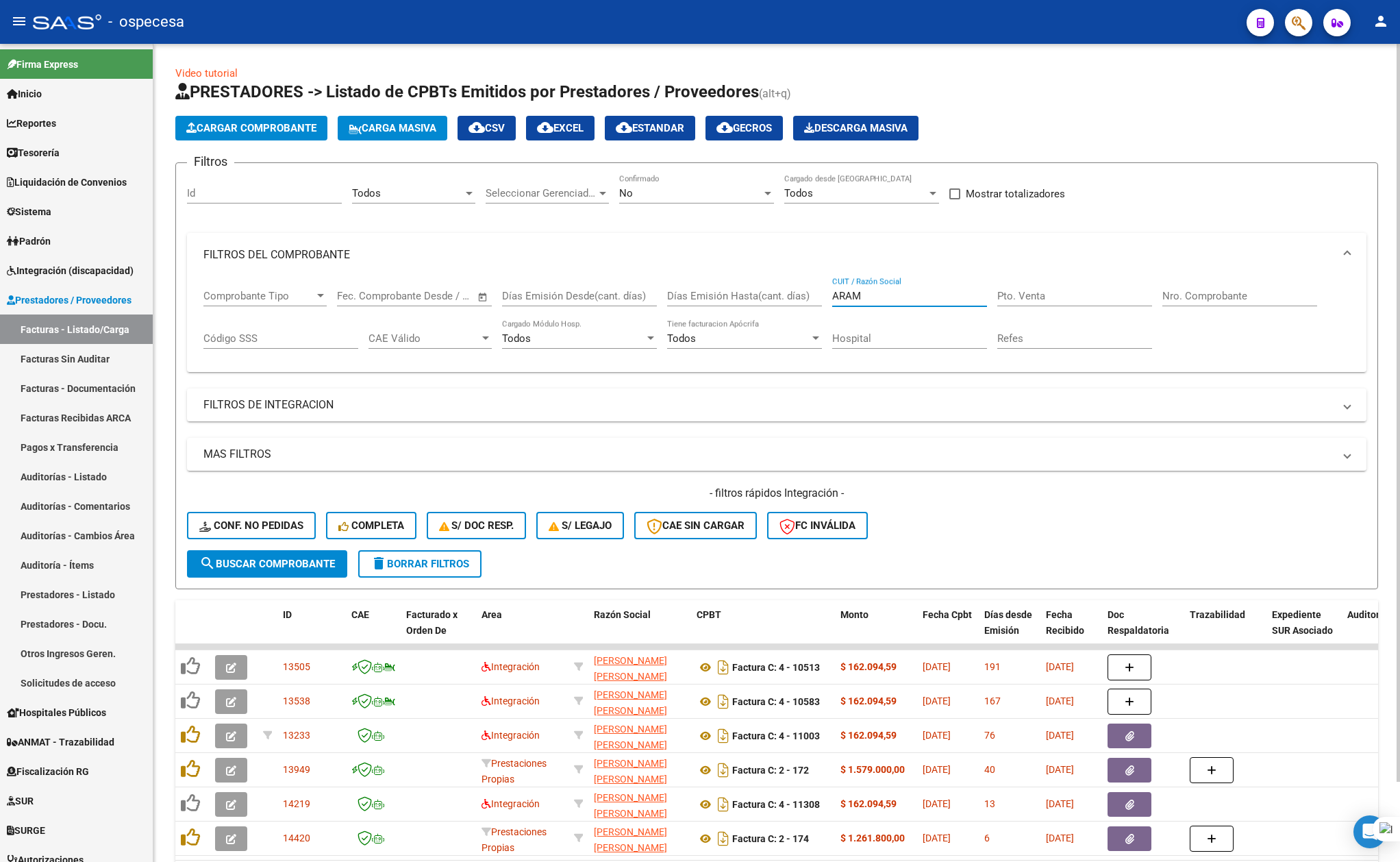
click at [878, 294] on input "ARAM" at bounding box center [909, 296] width 155 height 13
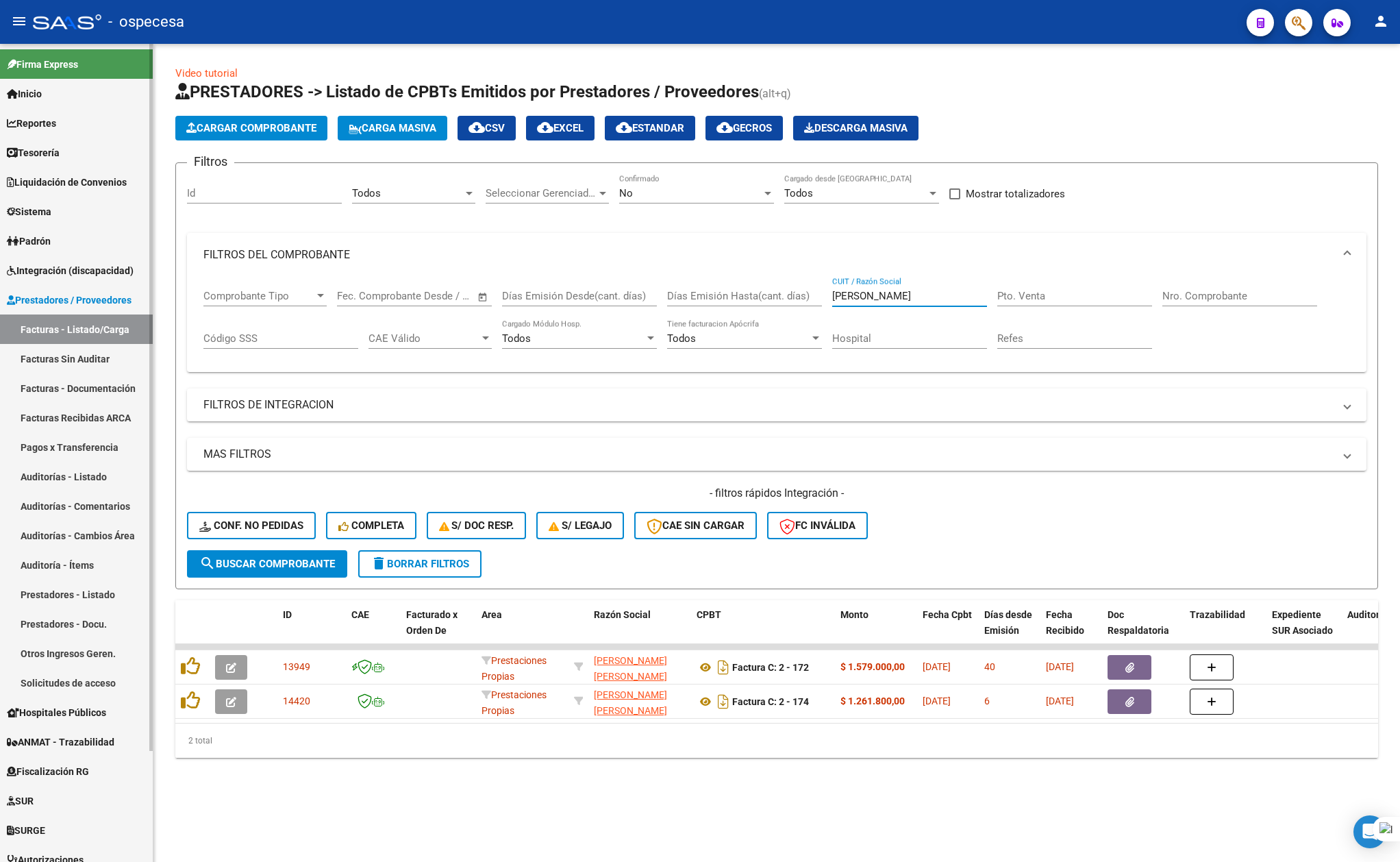
type input "[PERSON_NAME]"
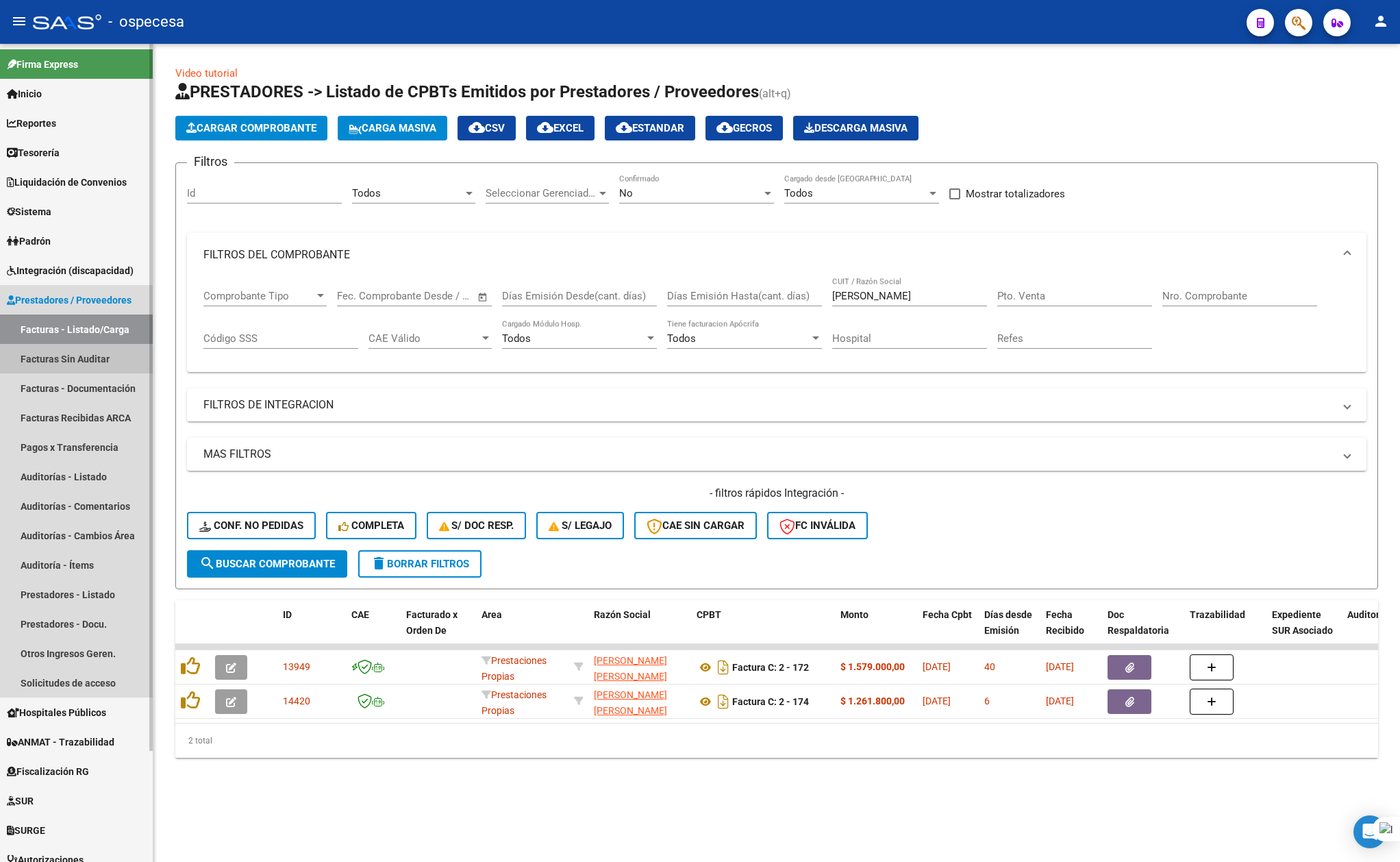
click at [71, 362] on link "Facturas Sin Auditar" at bounding box center [76, 359] width 153 height 29
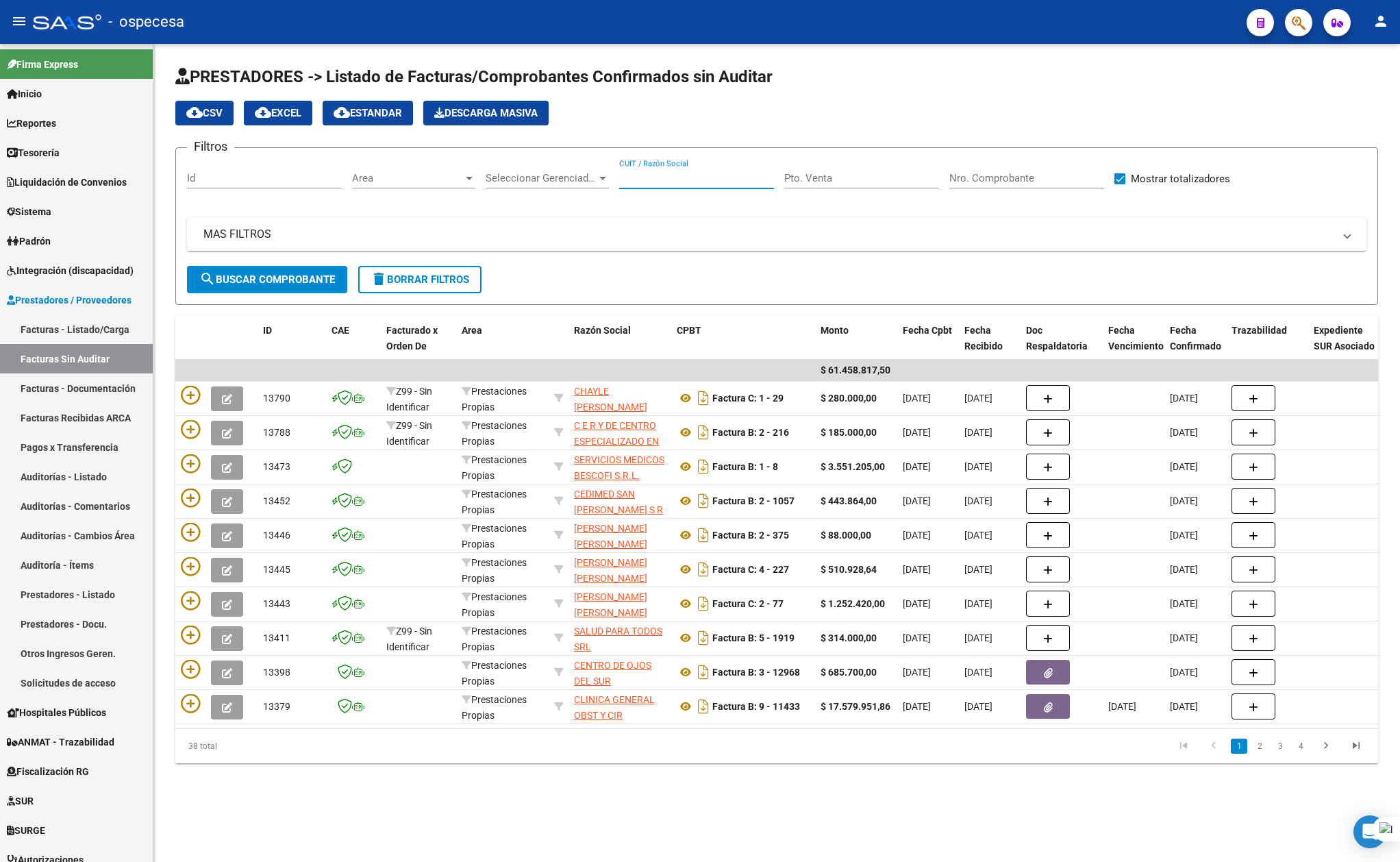
click at [678, 172] on input "CUIT / Razón Social" at bounding box center [696, 179] width 155 height 13
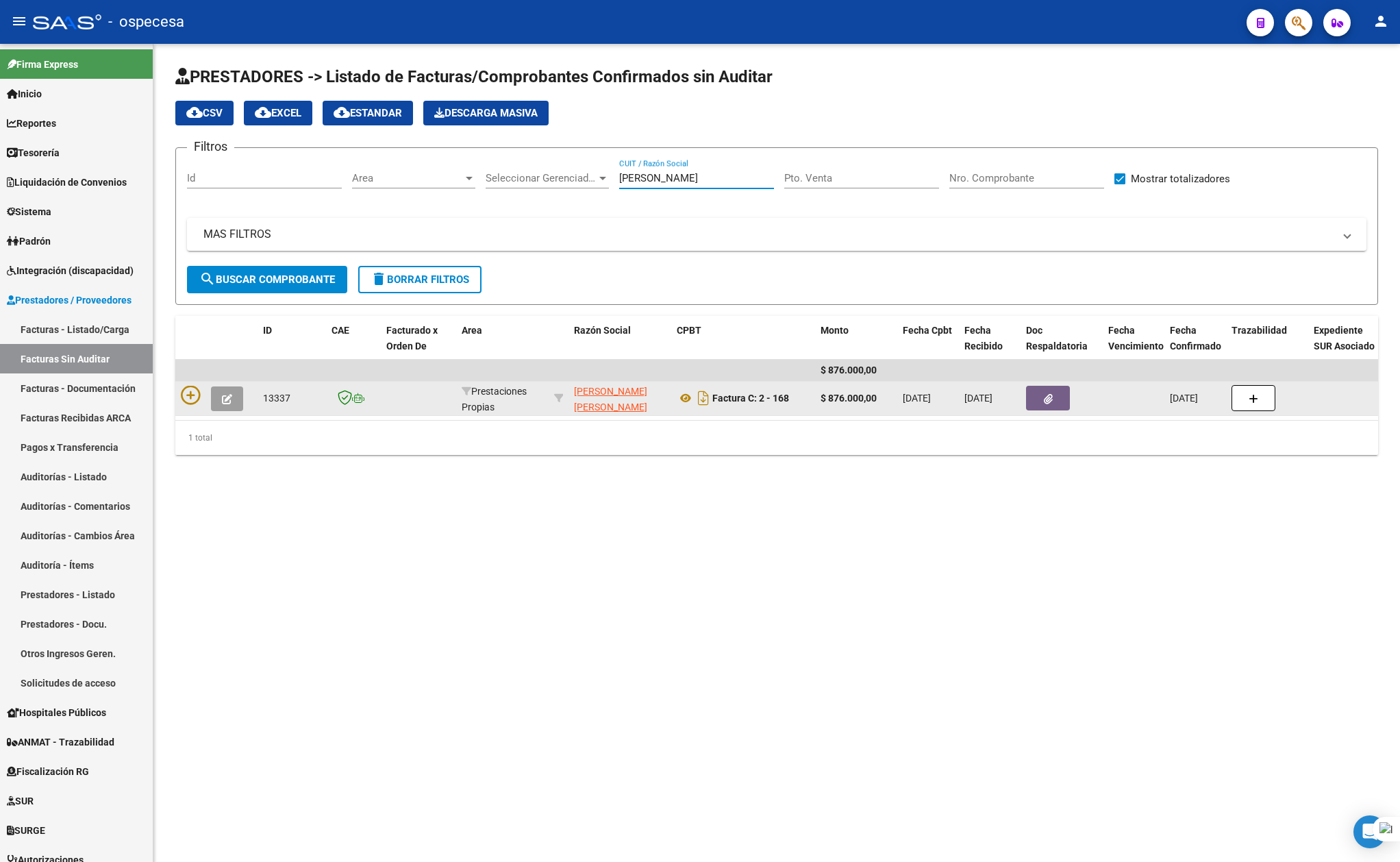
type input "[PERSON_NAME]"
click at [1054, 396] on button "button" at bounding box center [1048, 398] width 44 height 25
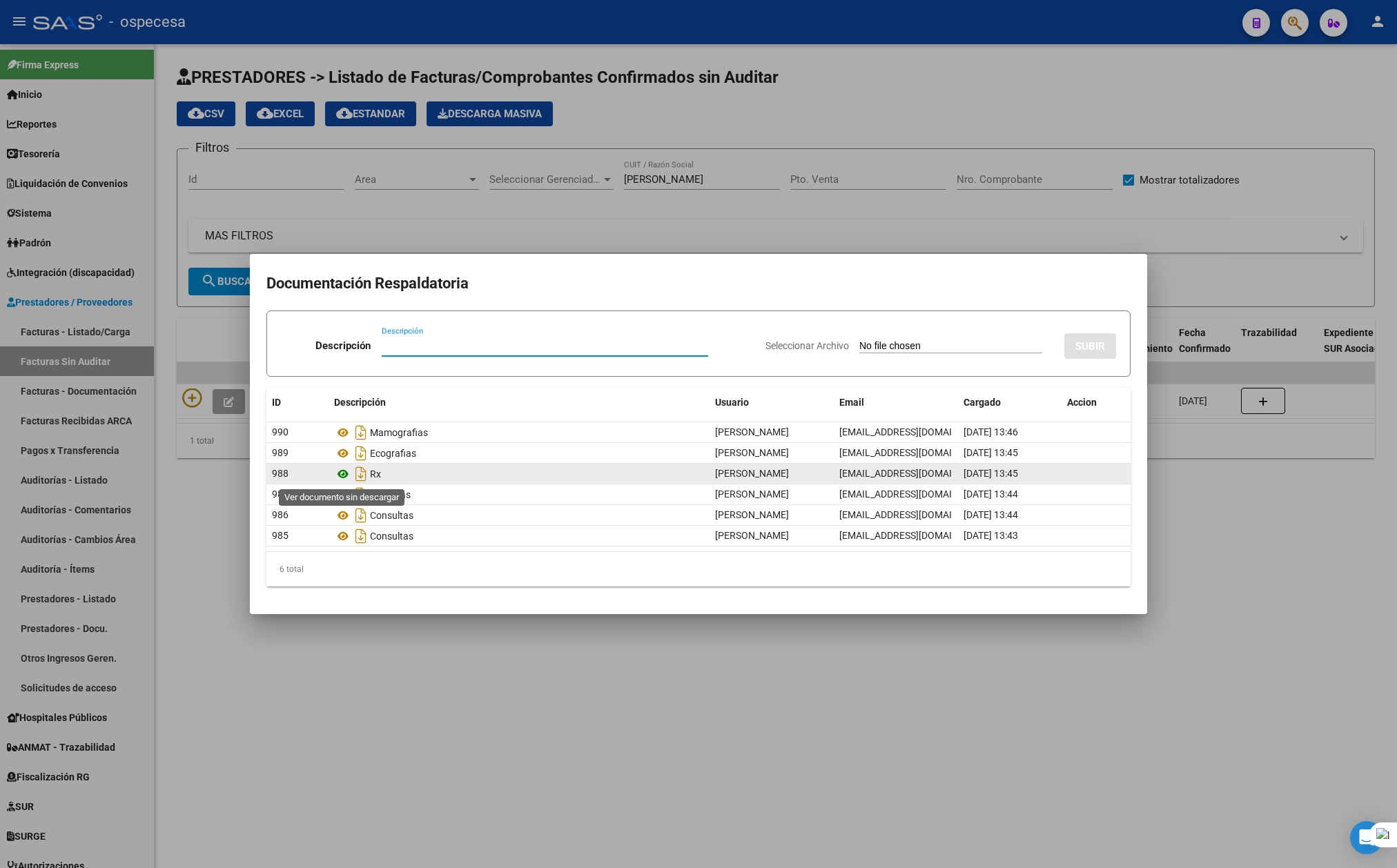
click at [343, 475] on icon at bounding box center [343, 474] width 18 height 16
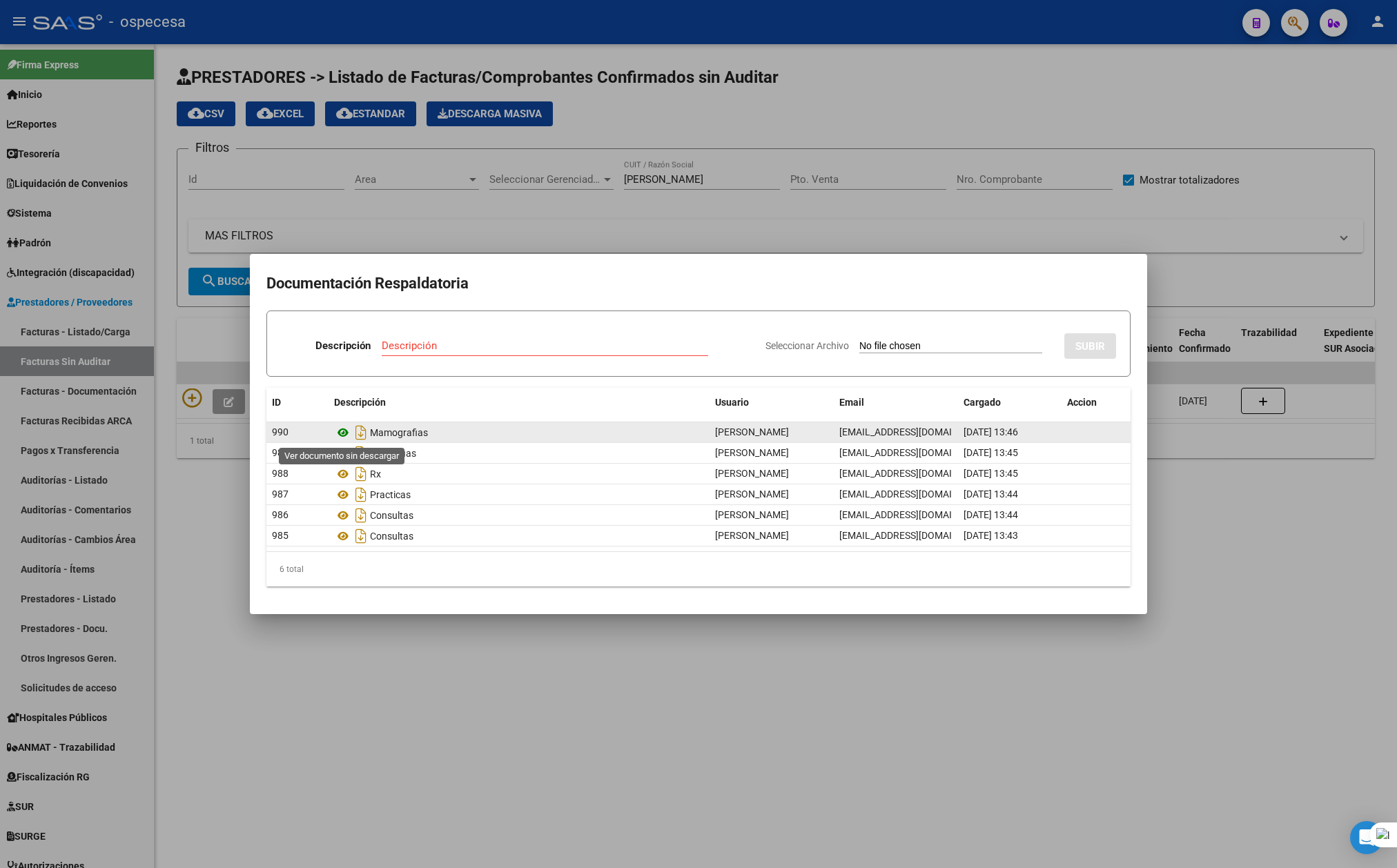
click at [341, 432] on icon at bounding box center [343, 432] width 18 height 16
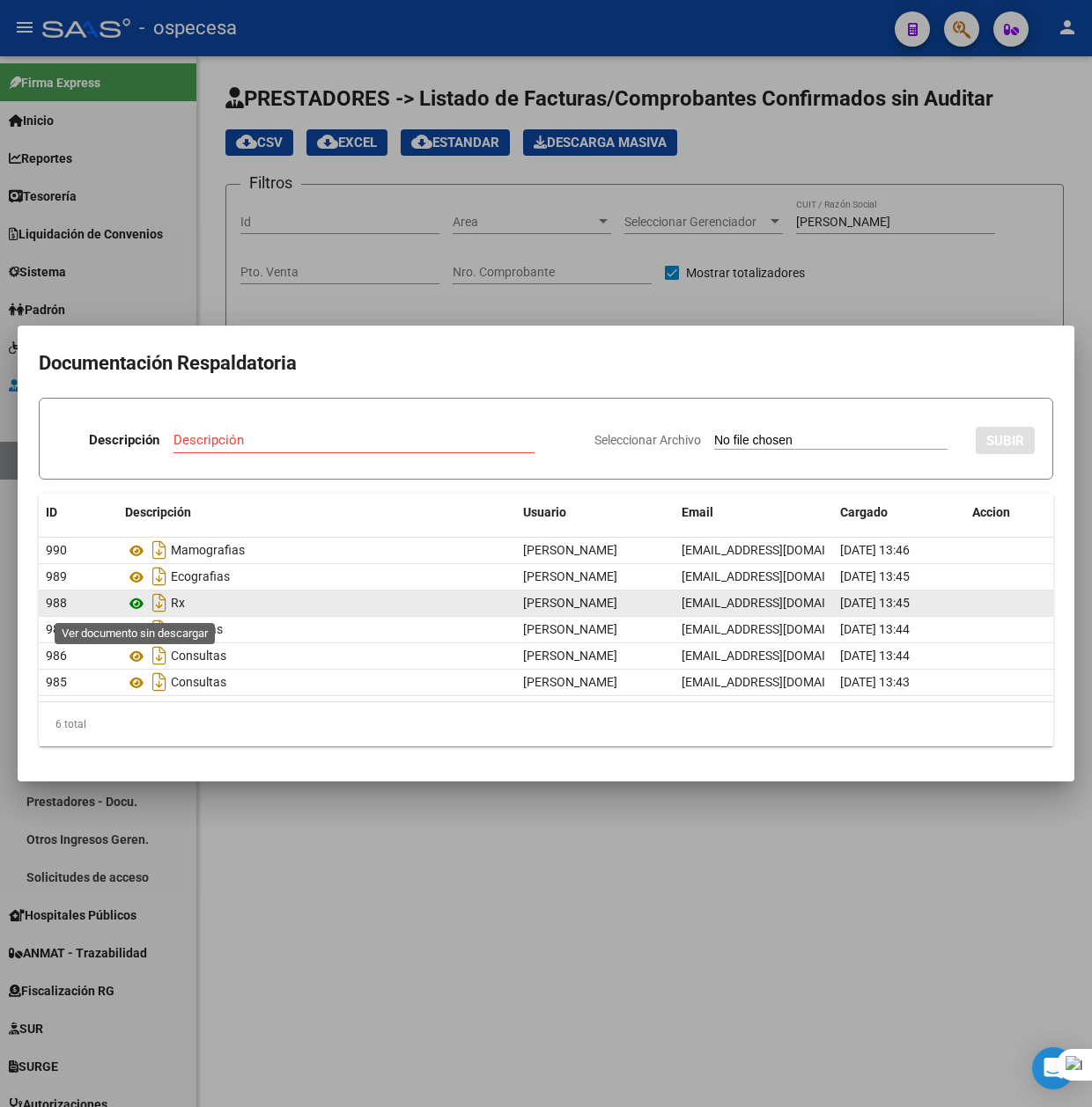
click at [138, 605] on icon at bounding box center [136, 603] width 22 height 21
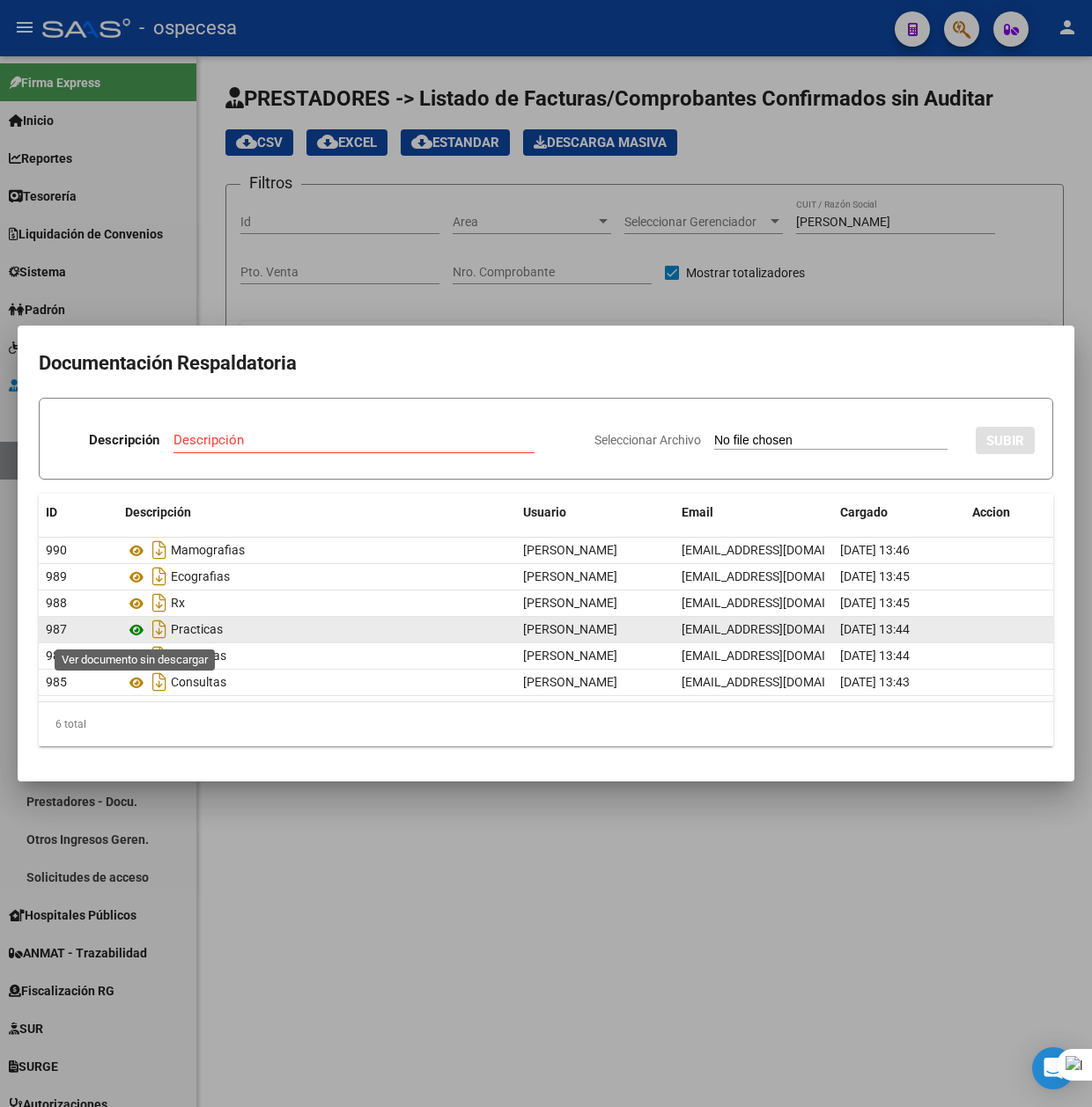
click at [138, 623] on icon at bounding box center [136, 629] width 22 height 21
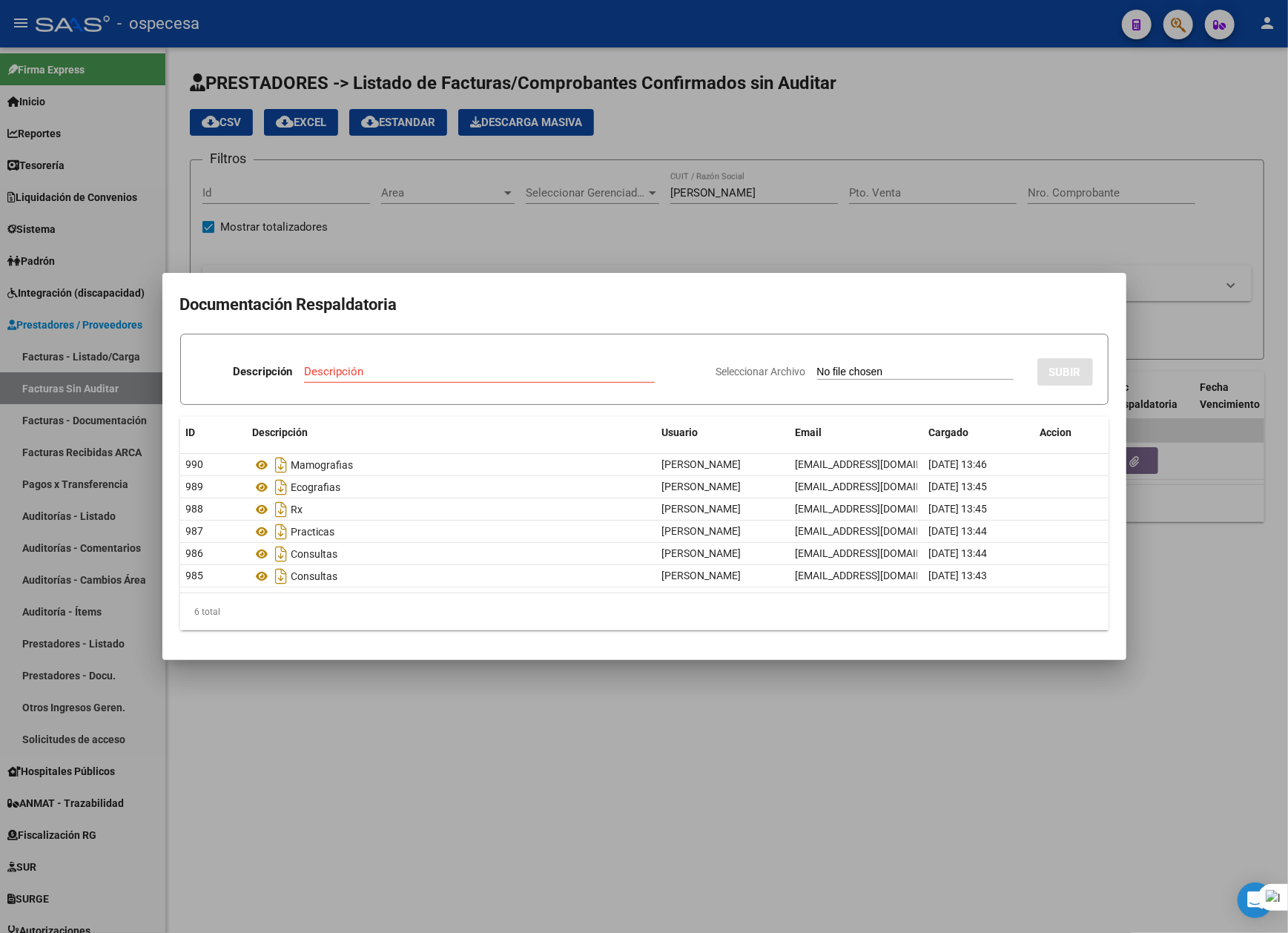
click at [609, 742] on div at bounding box center [644, 466] width 1288 height 933
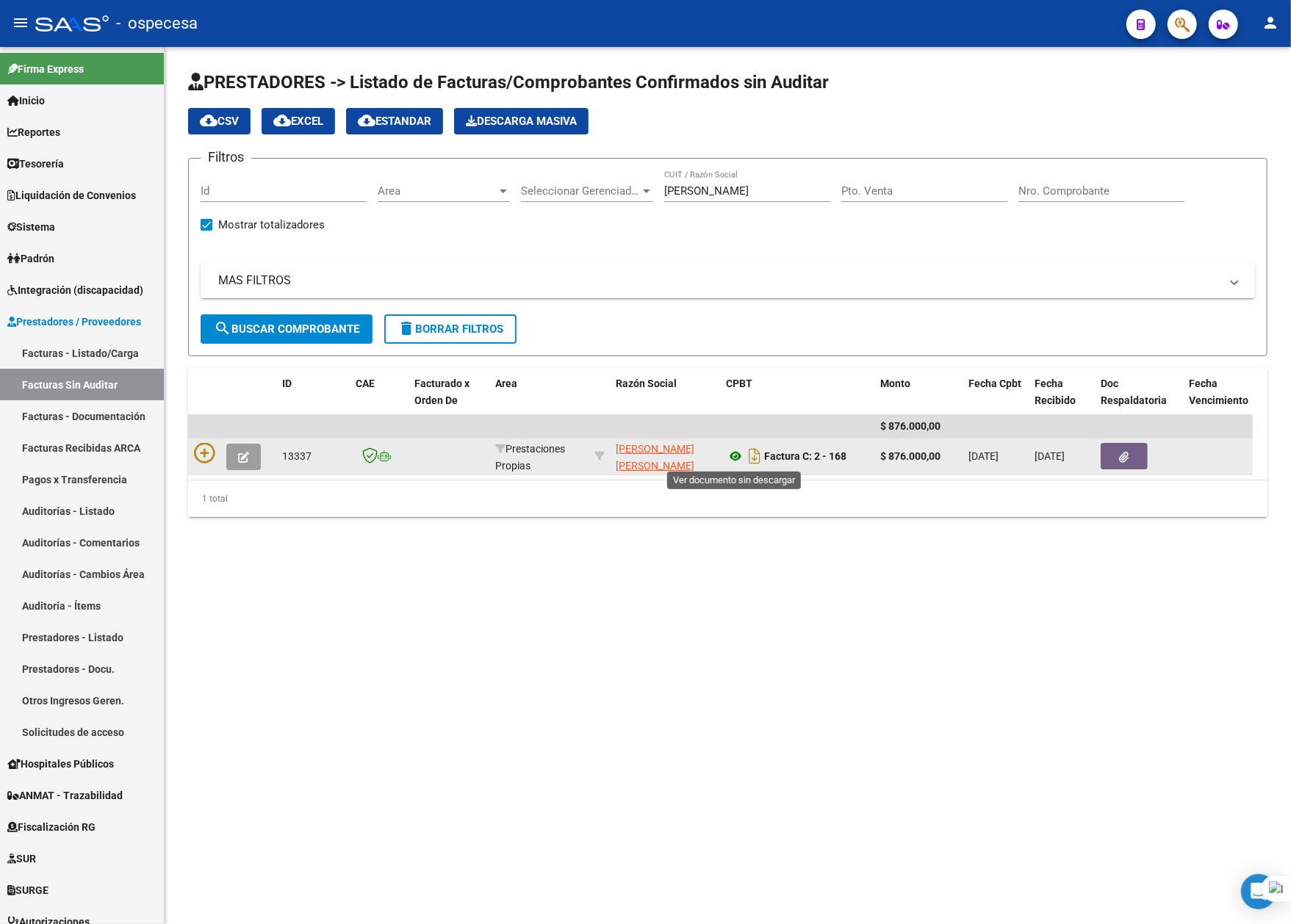
click at [739, 453] on icon at bounding box center [735, 456] width 19 height 17
click at [1120, 465] on button "button" at bounding box center [1124, 456] width 47 height 26
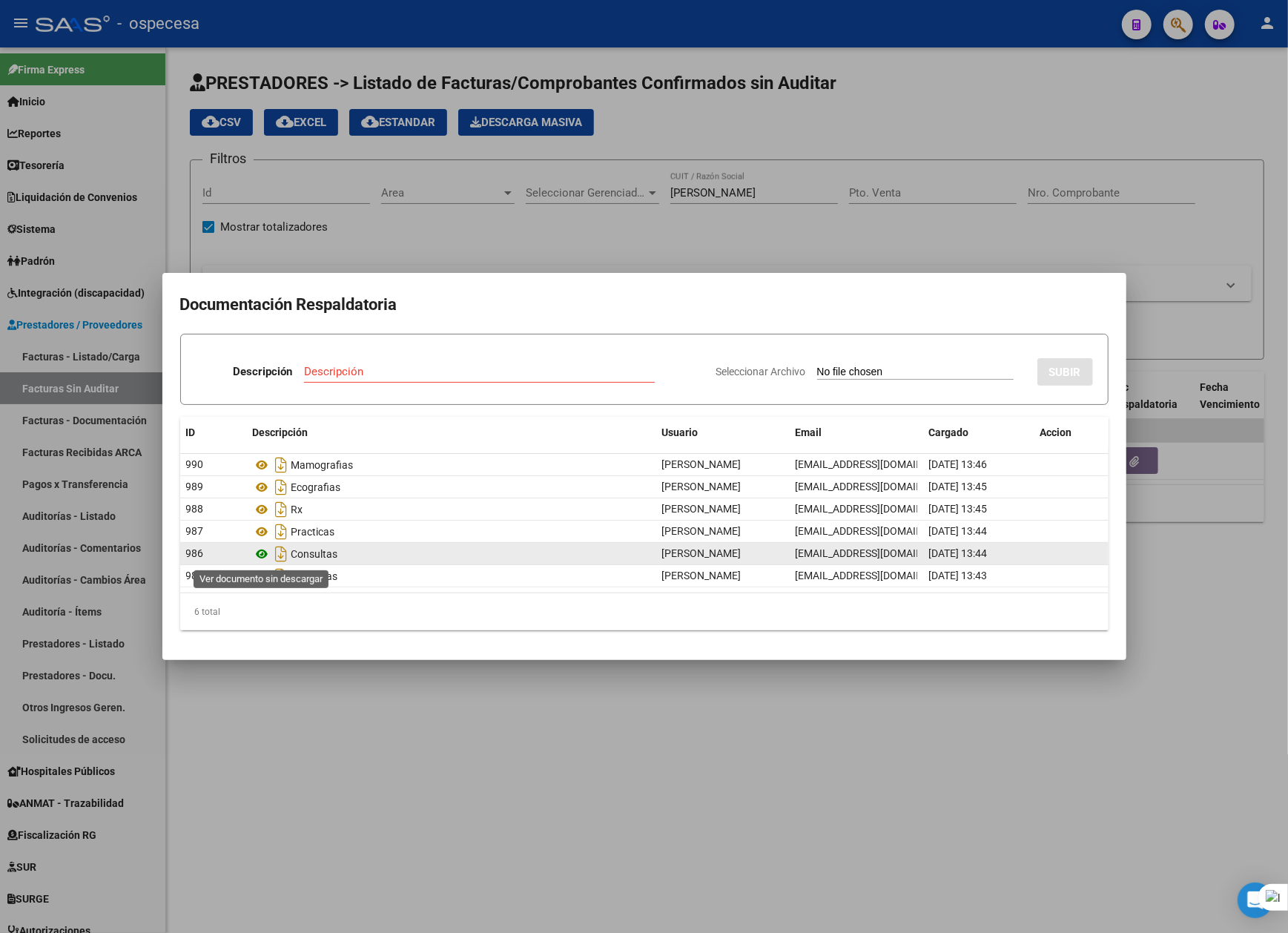
click at [264, 555] on icon at bounding box center [262, 553] width 19 height 17
